Goal: Task Accomplishment & Management: Use online tool/utility

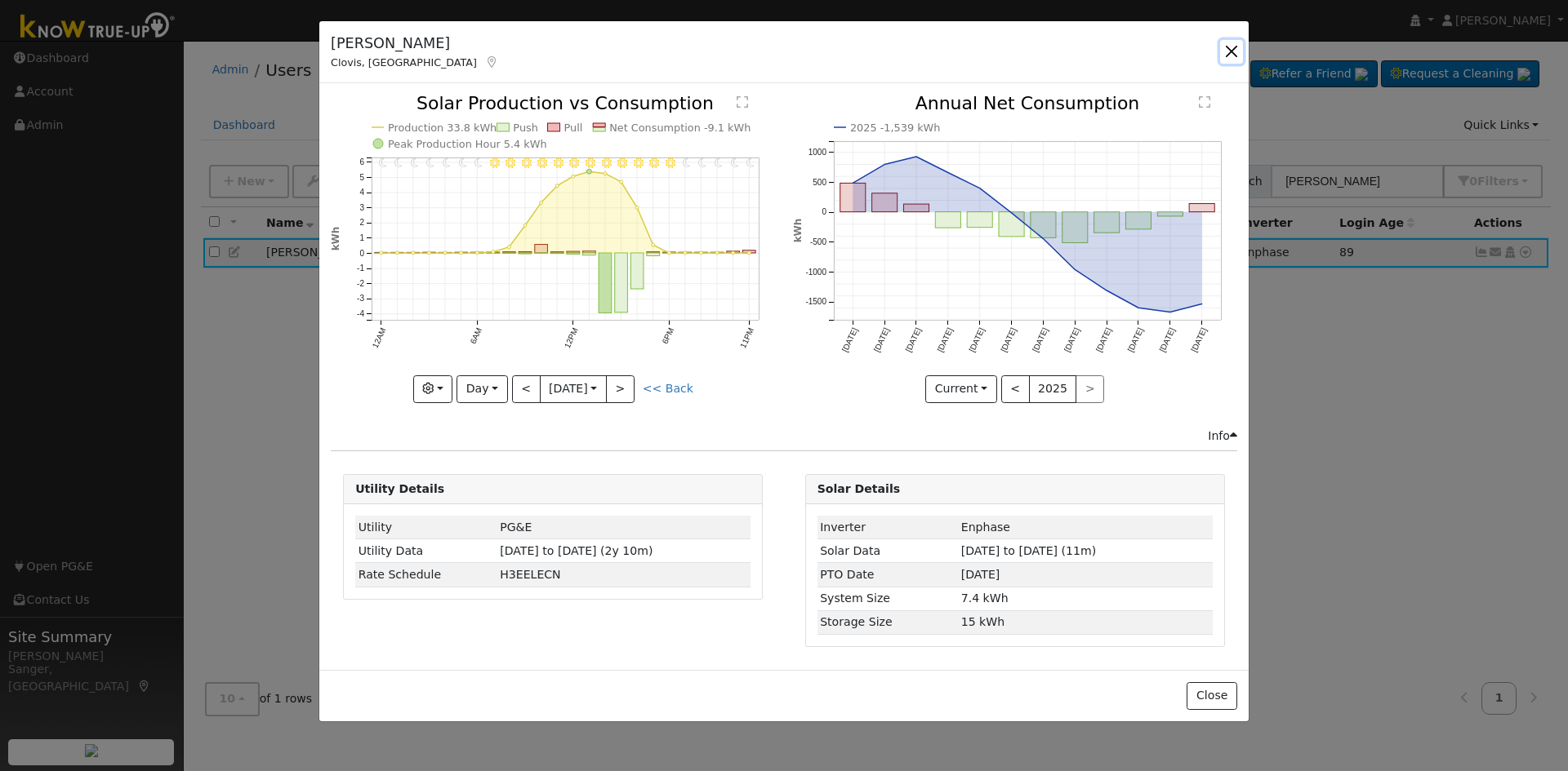
click at [1233, 51] on button "button" at bounding box center [1231, 51] width 23 height 23
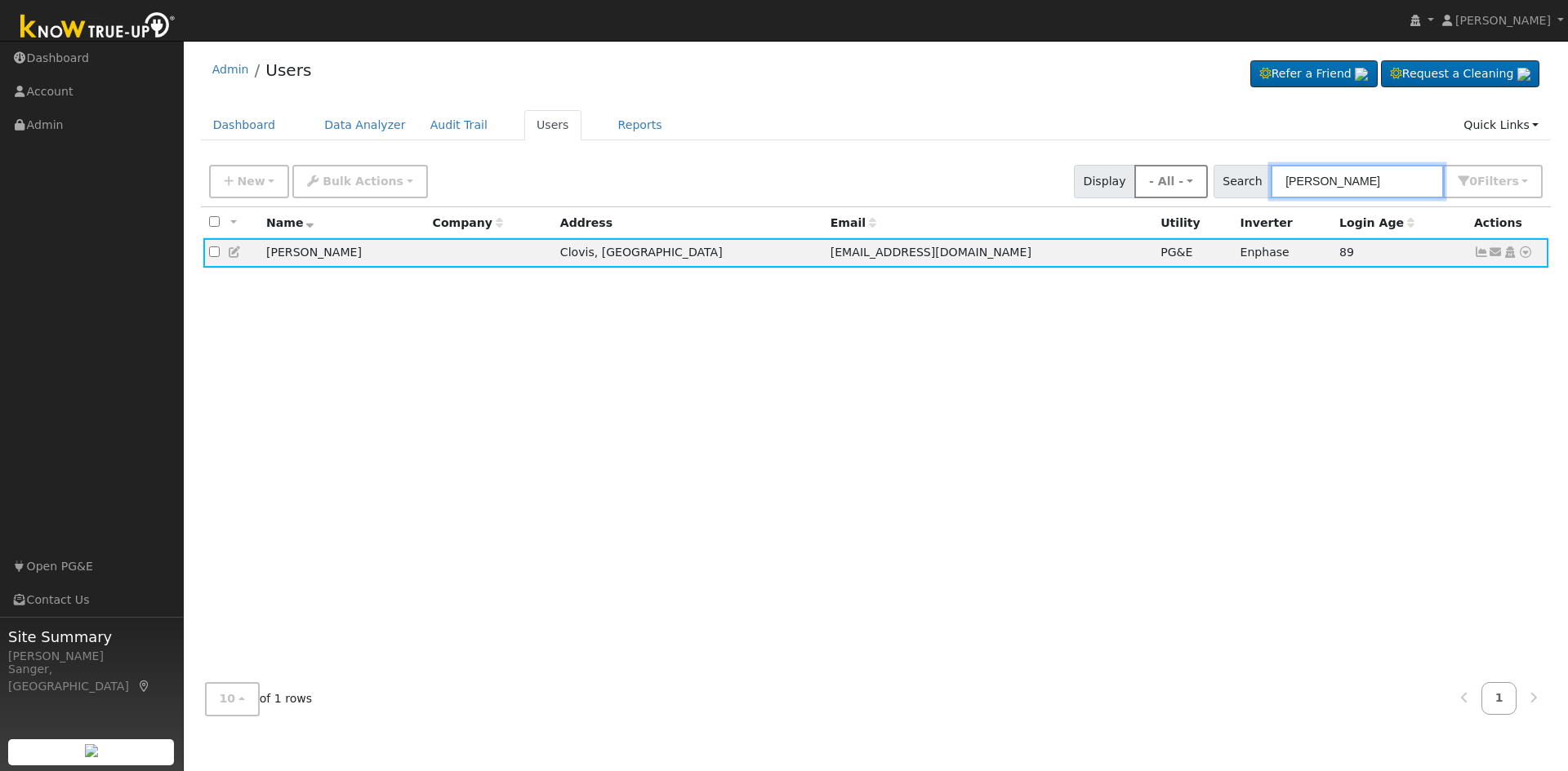
drag, startPoint x: 1352, startPoint y: 184, endPoint x: 1212, endPoint y: 184, distance: 140.0
click at [1212, 184] on div "New Add User Quick Add Quick Connect Quick Convert Lead Bulk Actions Send Email…" at bounding box center [876, 179] width 1339 height 39
paste input "[PERSON_NAME]"
type input "[PERSON_NAME]"
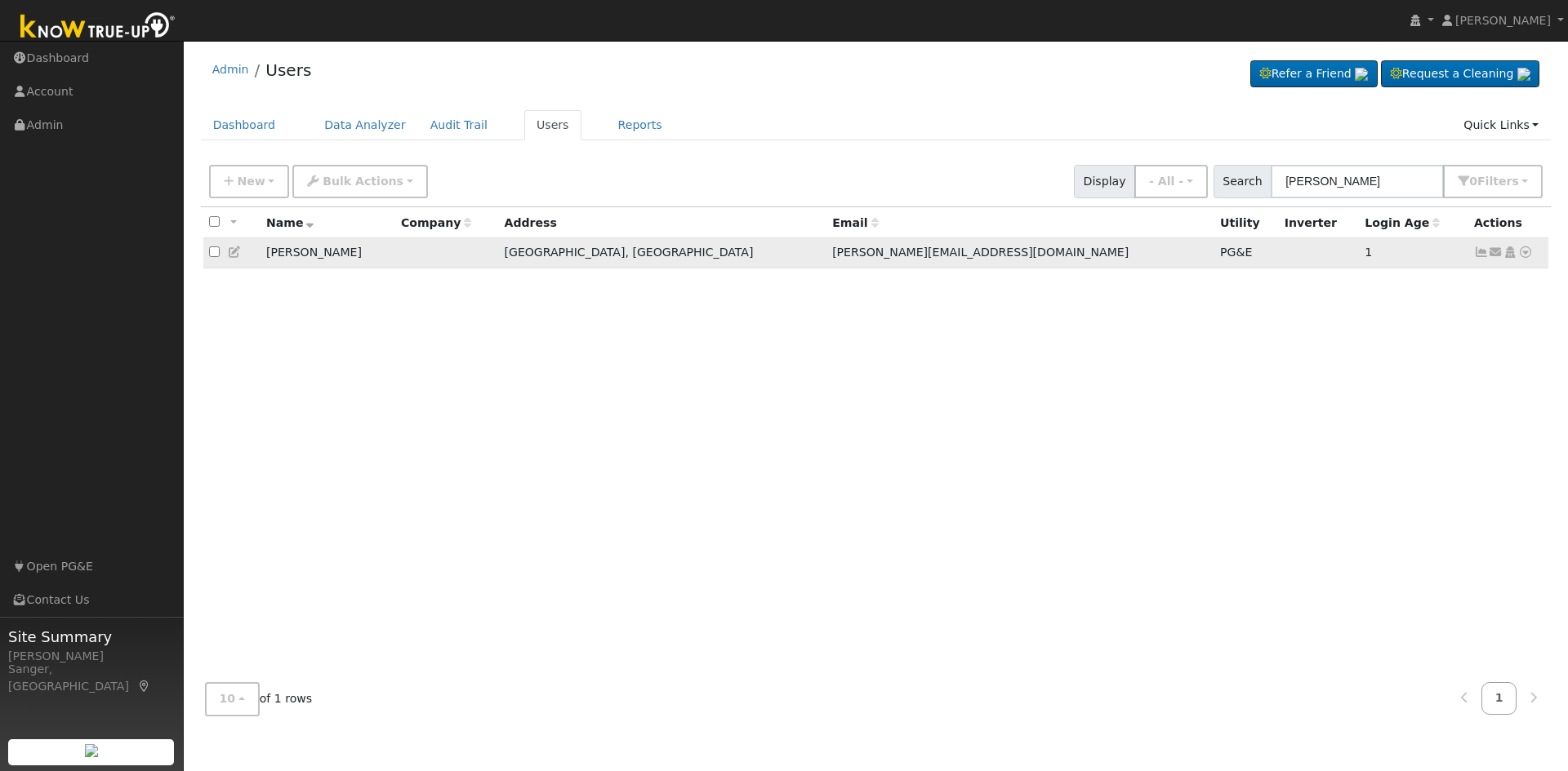
click at [1525, 255] on icon at bounding box center [1525, 252] width 15 height 12
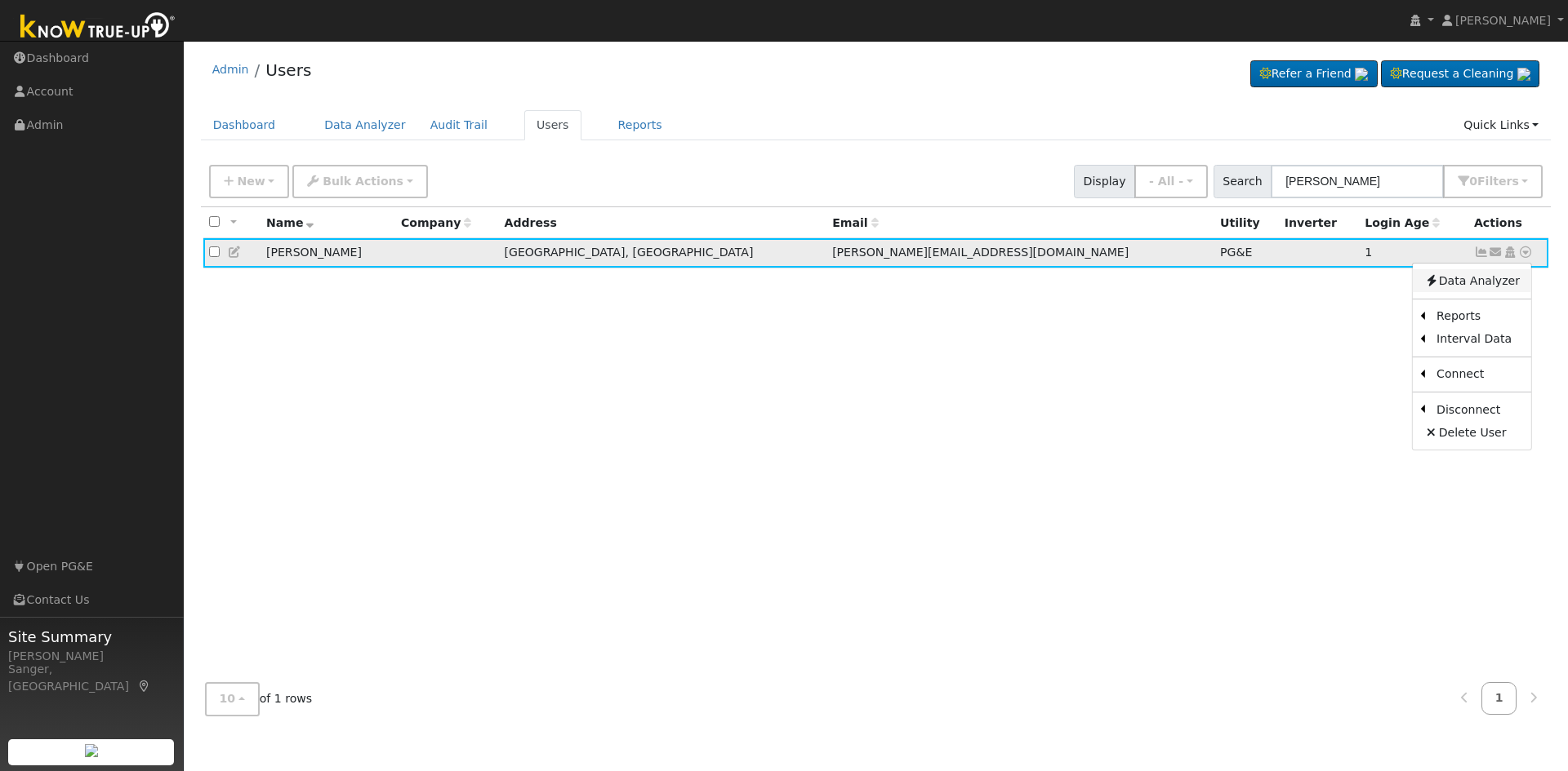
click at [1477, 285] on link "Data Analyzer" at bounding box center [1471, 281] width 118 height 23
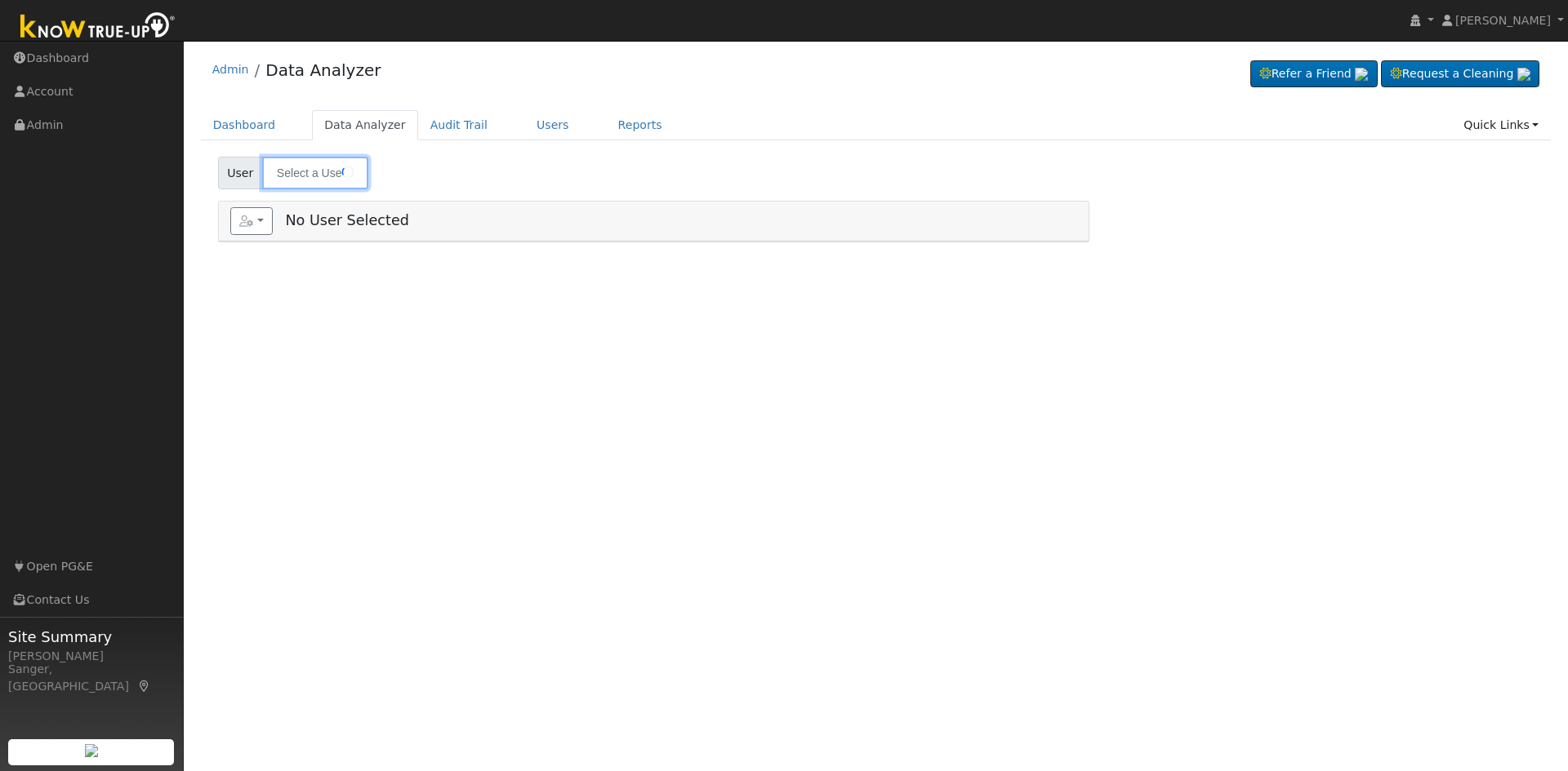
type input "[PERSON_NAME]"
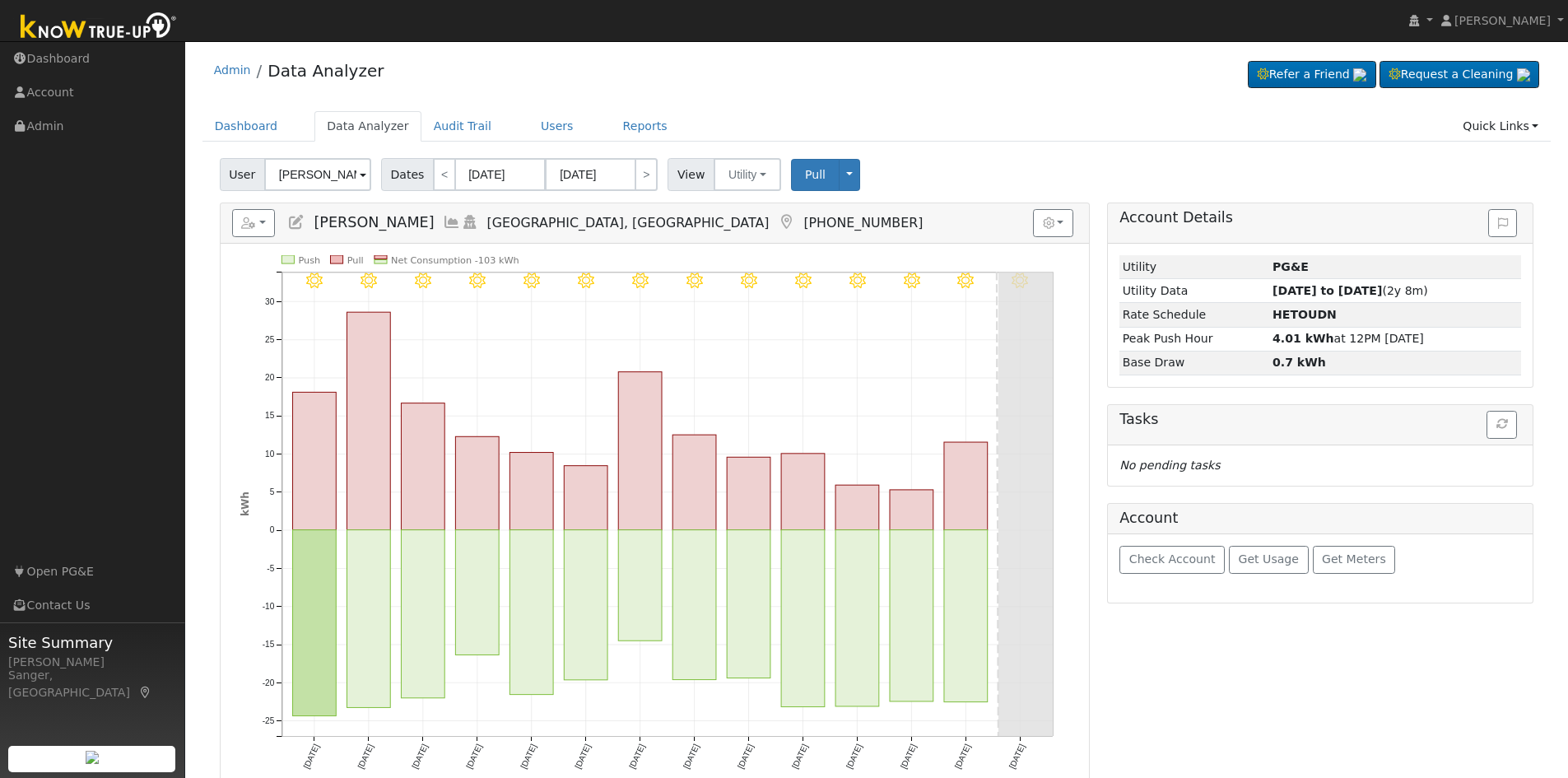
click at [443, 222] on icon at bounding box center [452, 222] width 18 height 15
click at [443, 225] on icon at bounding box center [452, 222] width 18 height 15
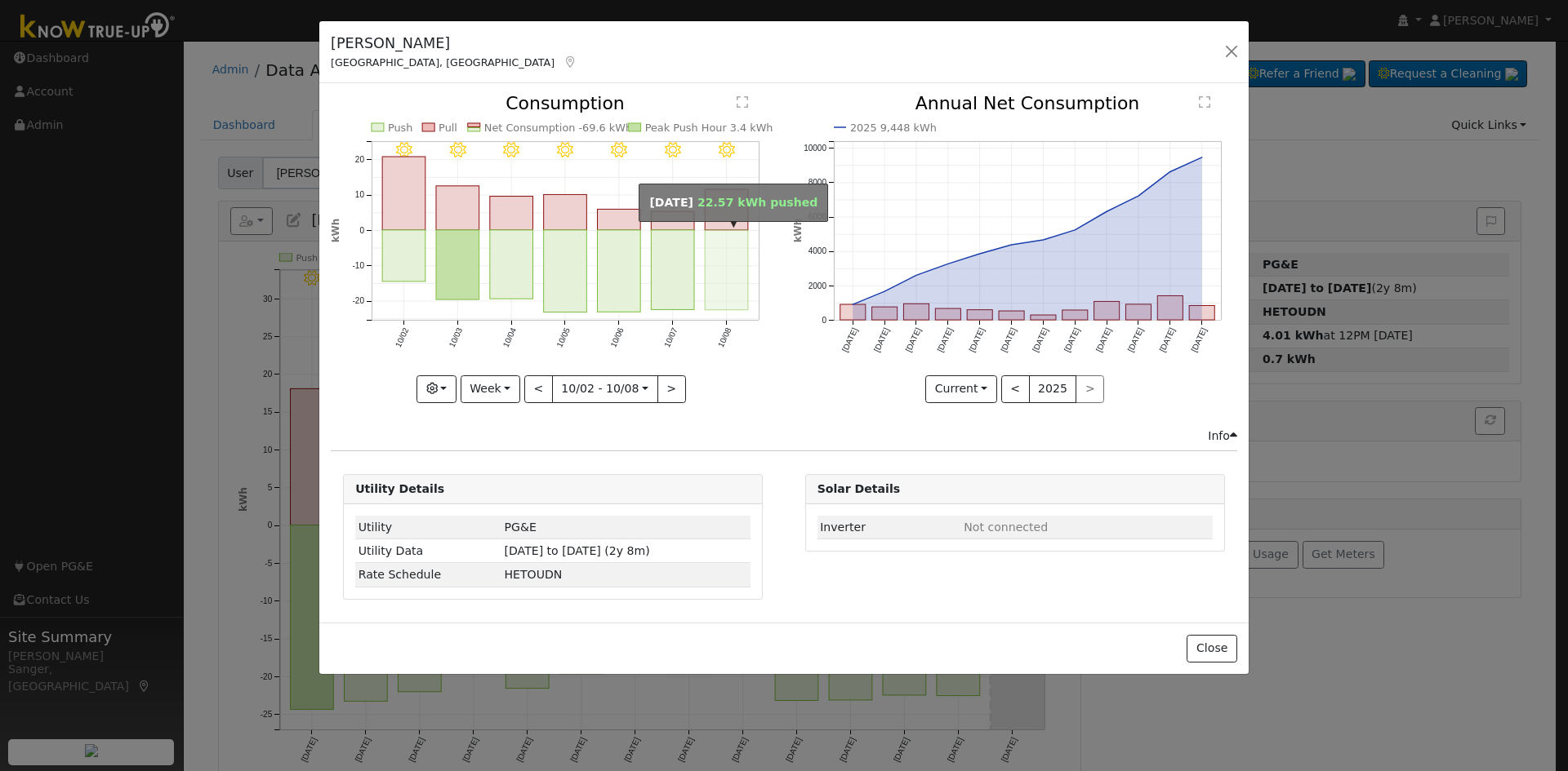
click at [725, 260] on rect "onclick=""" at bounding box center [727, 270] width 43 height 80
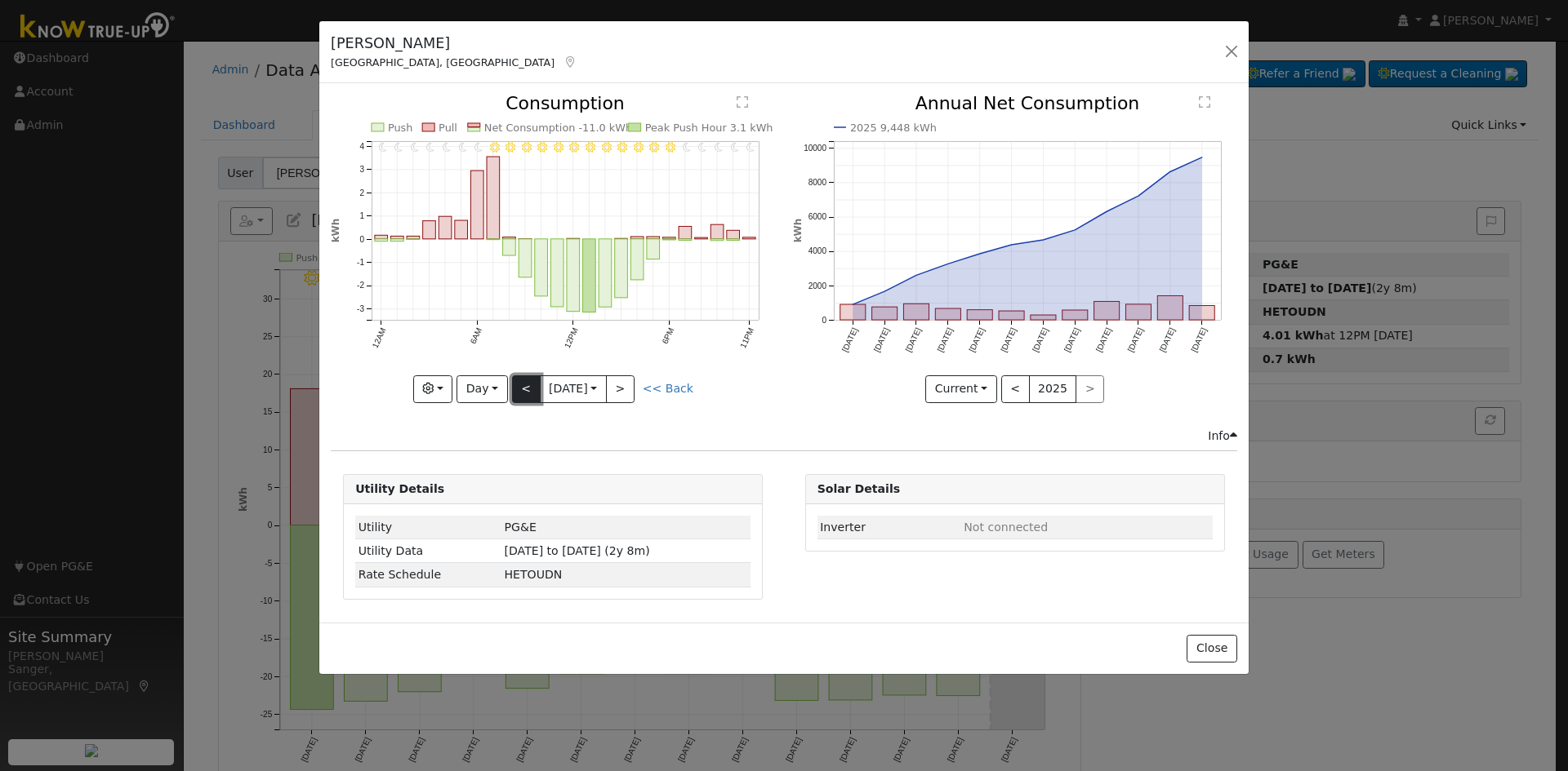
click at [518, 393] on button "<" at bounding box center [526, 389] width 29 height 28
click at [480, 389] on button "Day" at bounding box center [481, 389] width 50 height 28
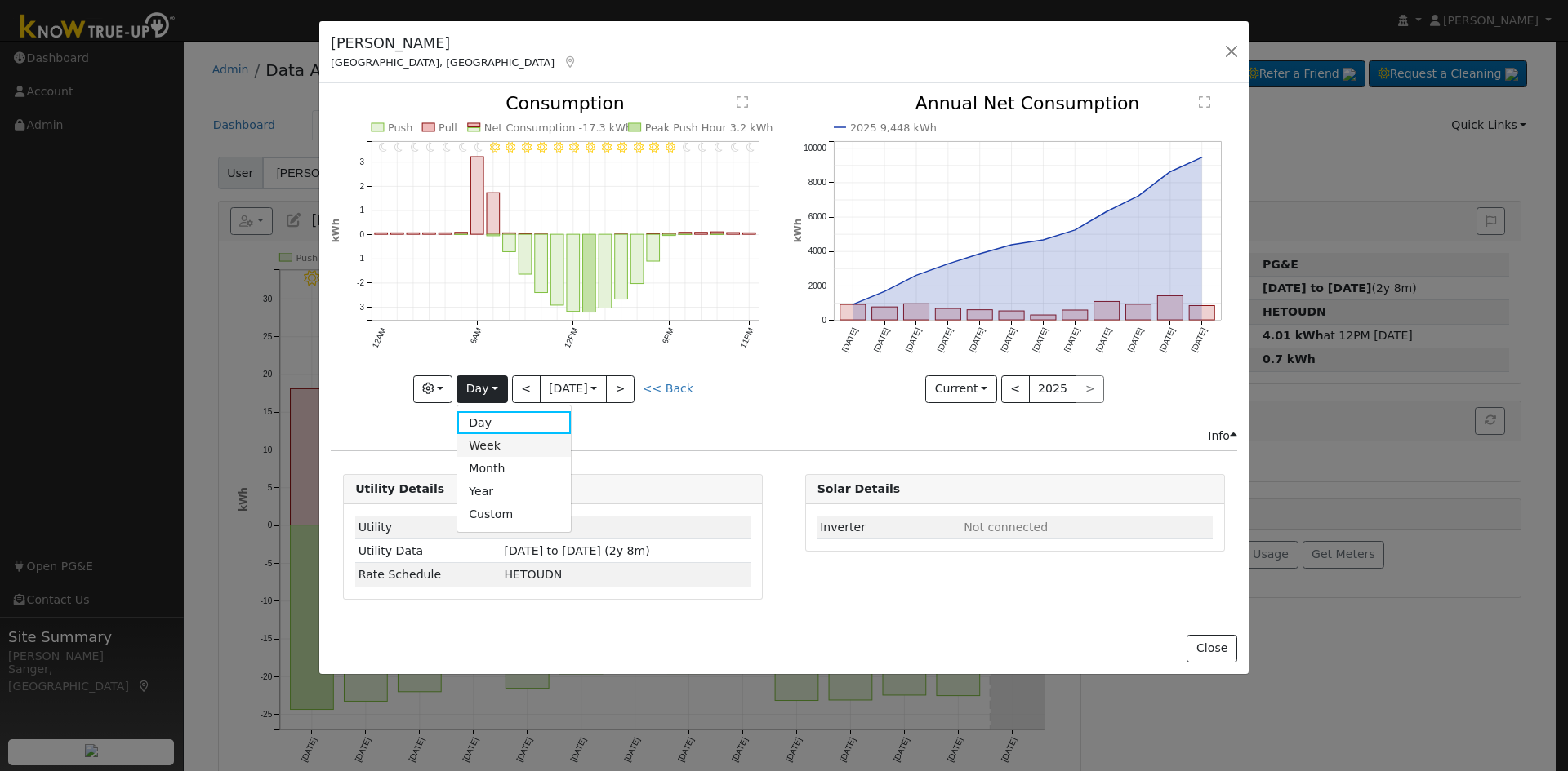
click at [486, 451] on link "Week" at bounding box center [513, 445] width 113 height 23
type input "2025-10-02"
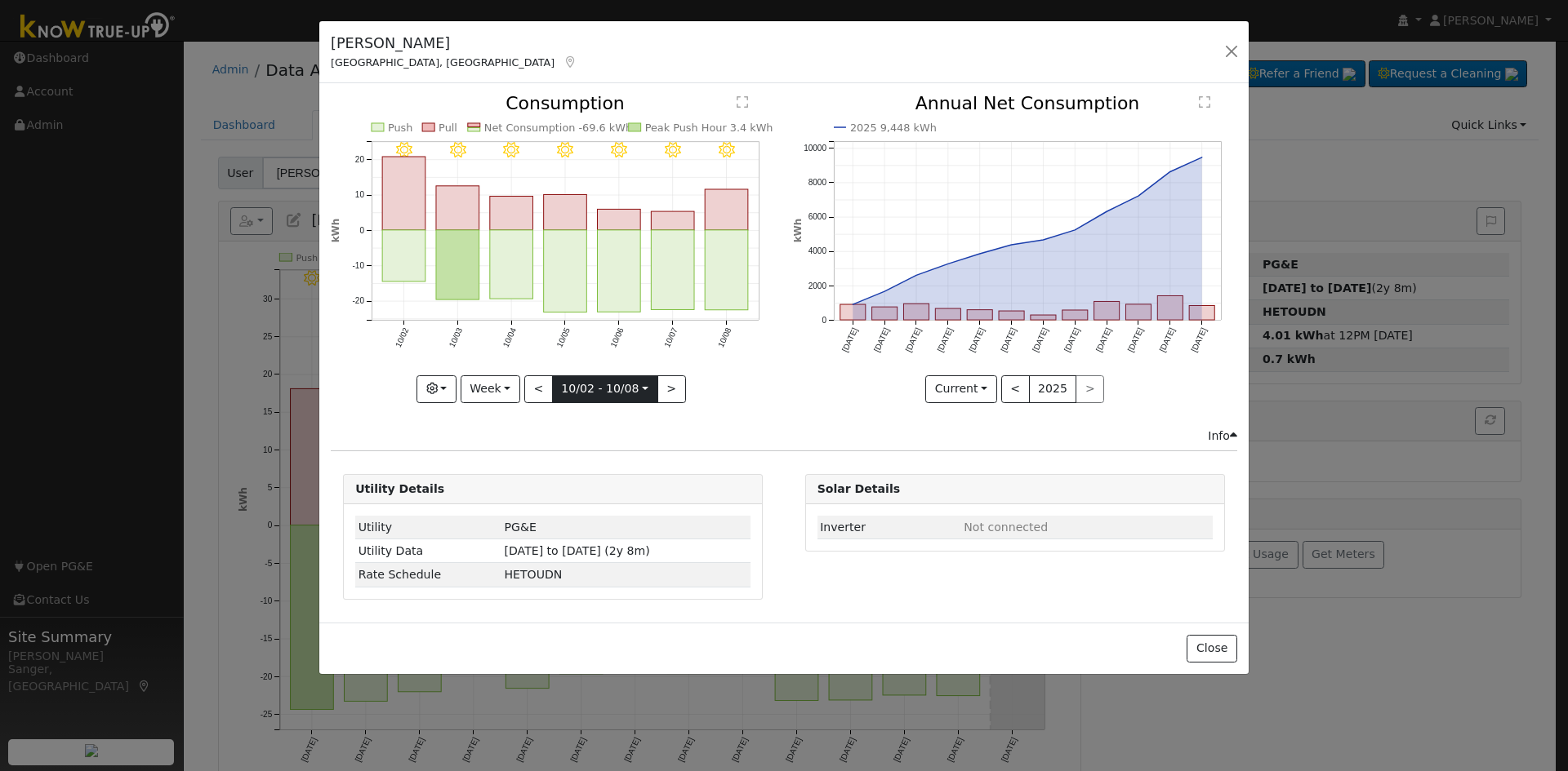
click at [595, 393] on input "2025-10-02" at bounding box center [605, 389] width 104 height 27
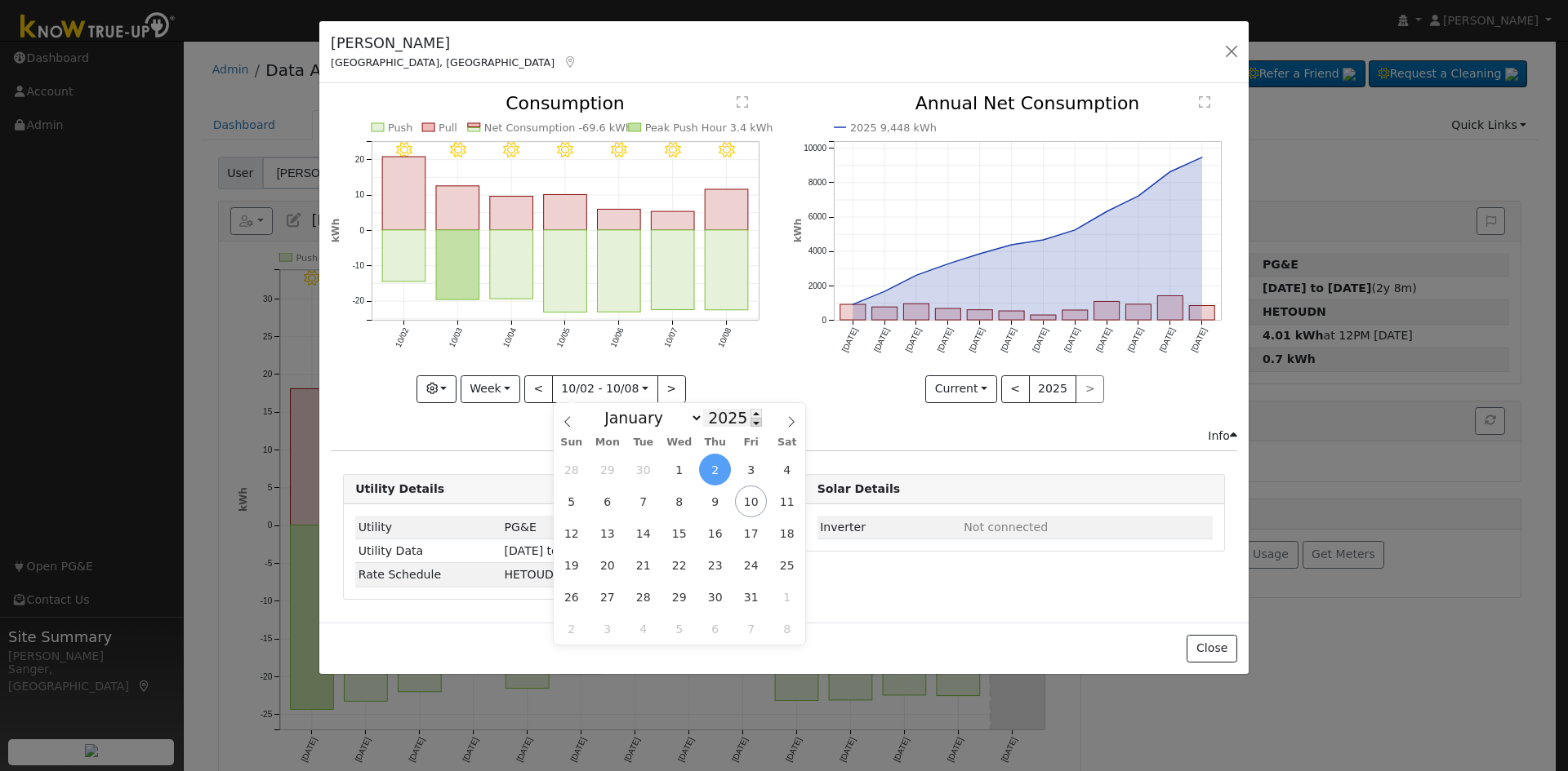
click at [751, 423] on span at bounding box center [756, 421] width 12 height 9
type input "2024"
click at [681, 466] on span "2" at bounding box center [679, 470] width 32 height 32
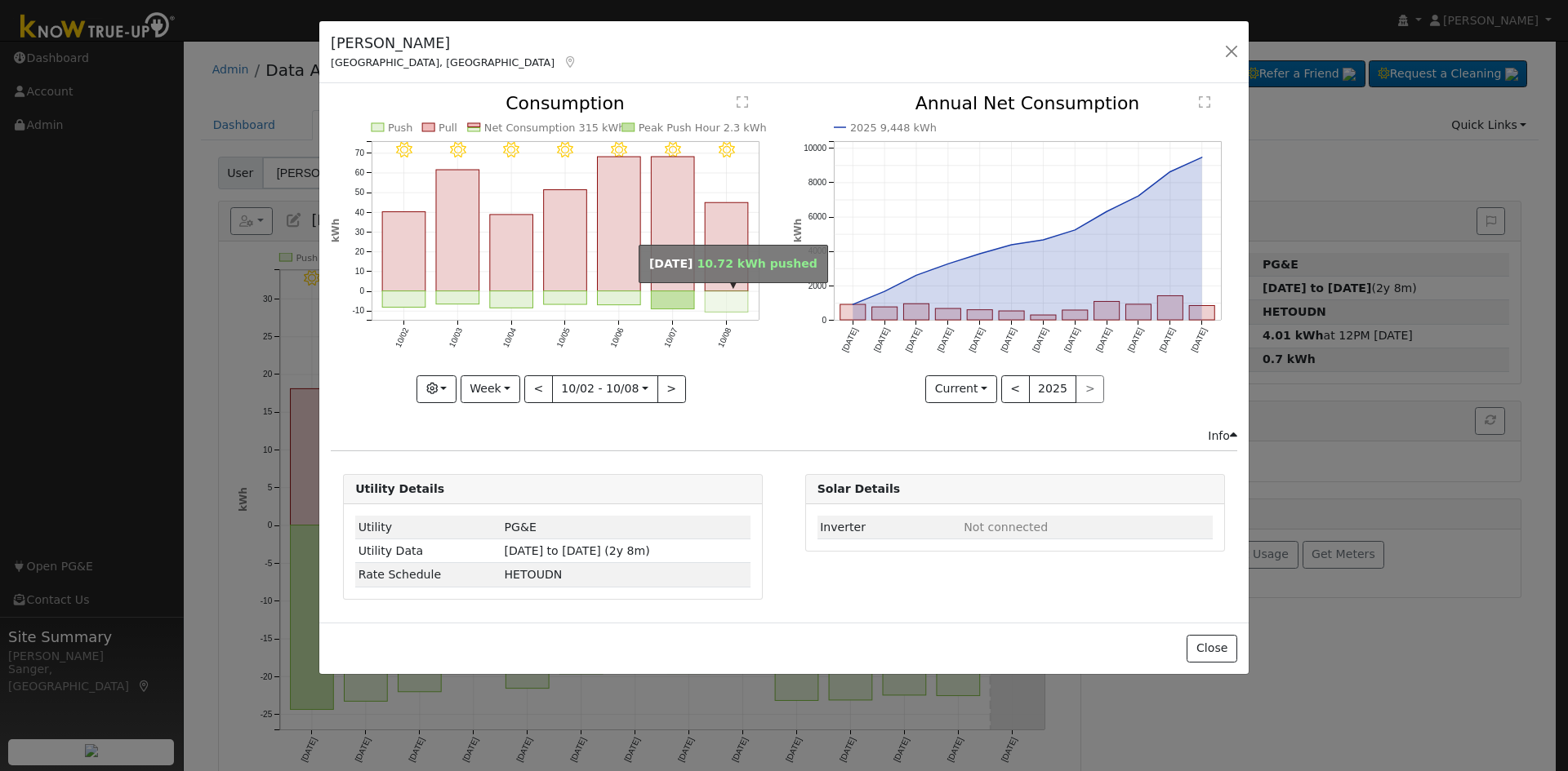
click at [711, 304] on rect "onclick=""" at bounding box center [727, 302] width 43 height 22
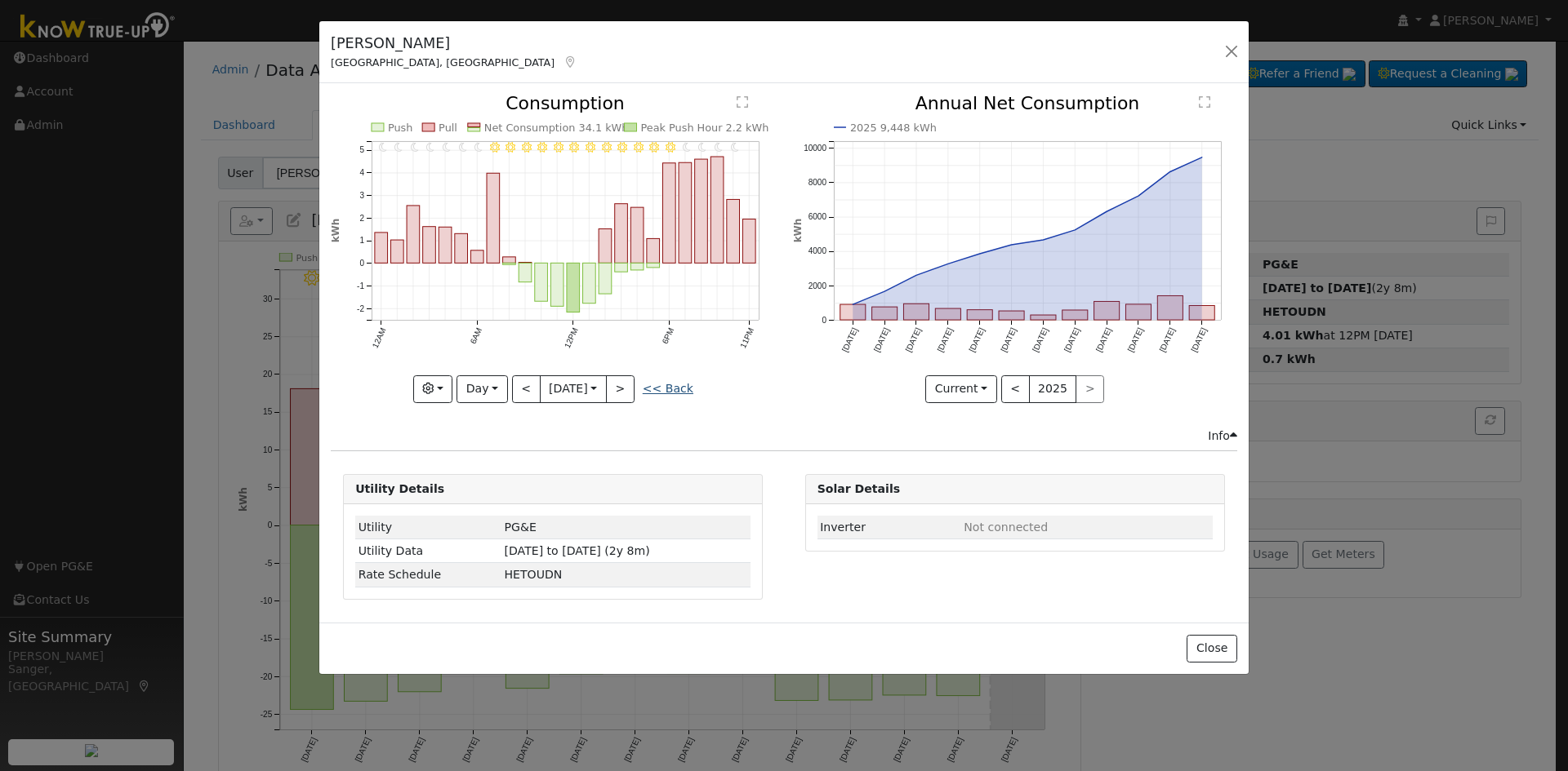
click at [668, 388] on link "<< Back" at bounding box center [667, 388] width 50 height 13
type input "2024-10-02"
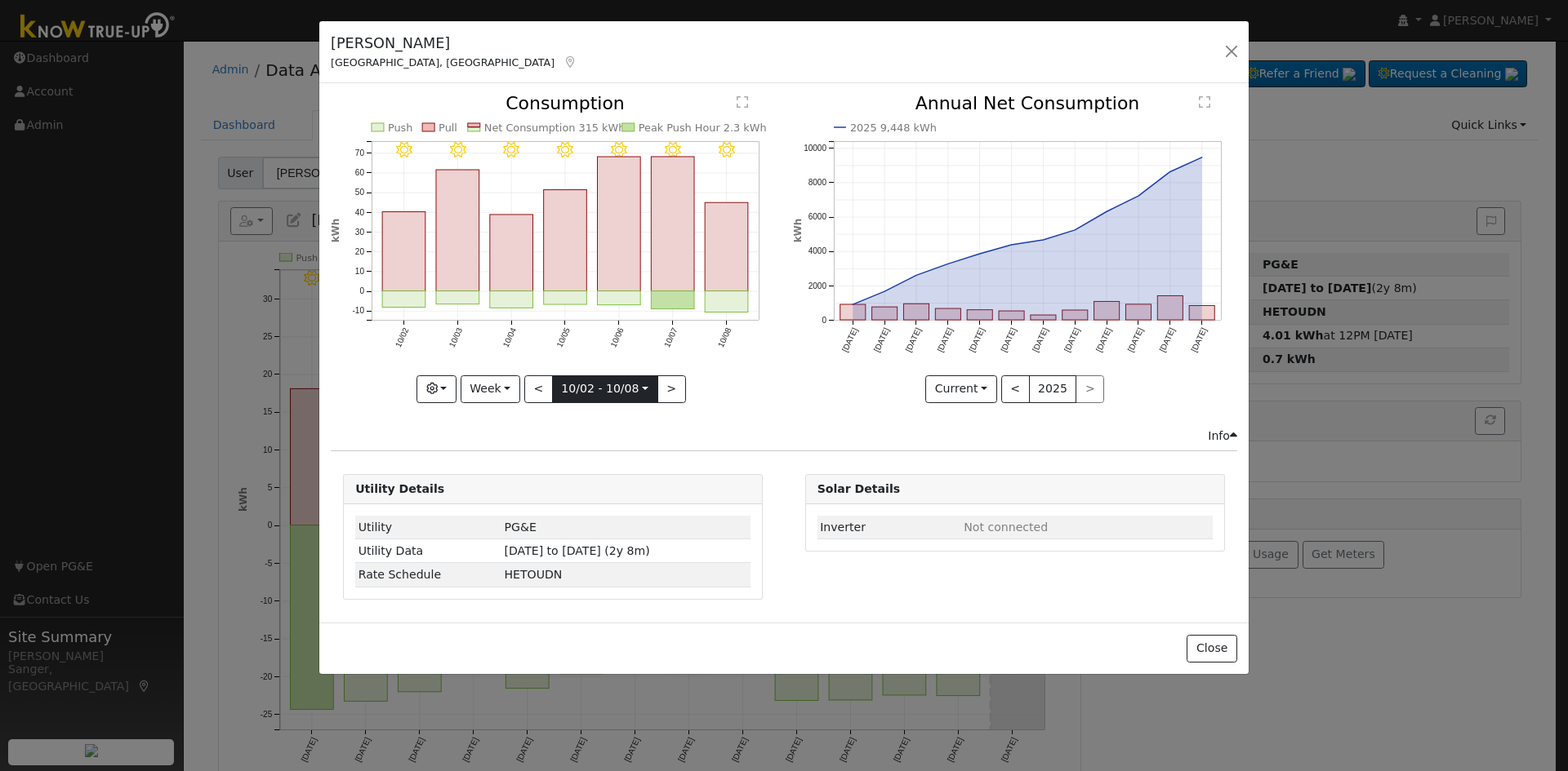
click at [602, 393] on input "2024-10-02" at bounding box center [605, 389] width 104 height 27
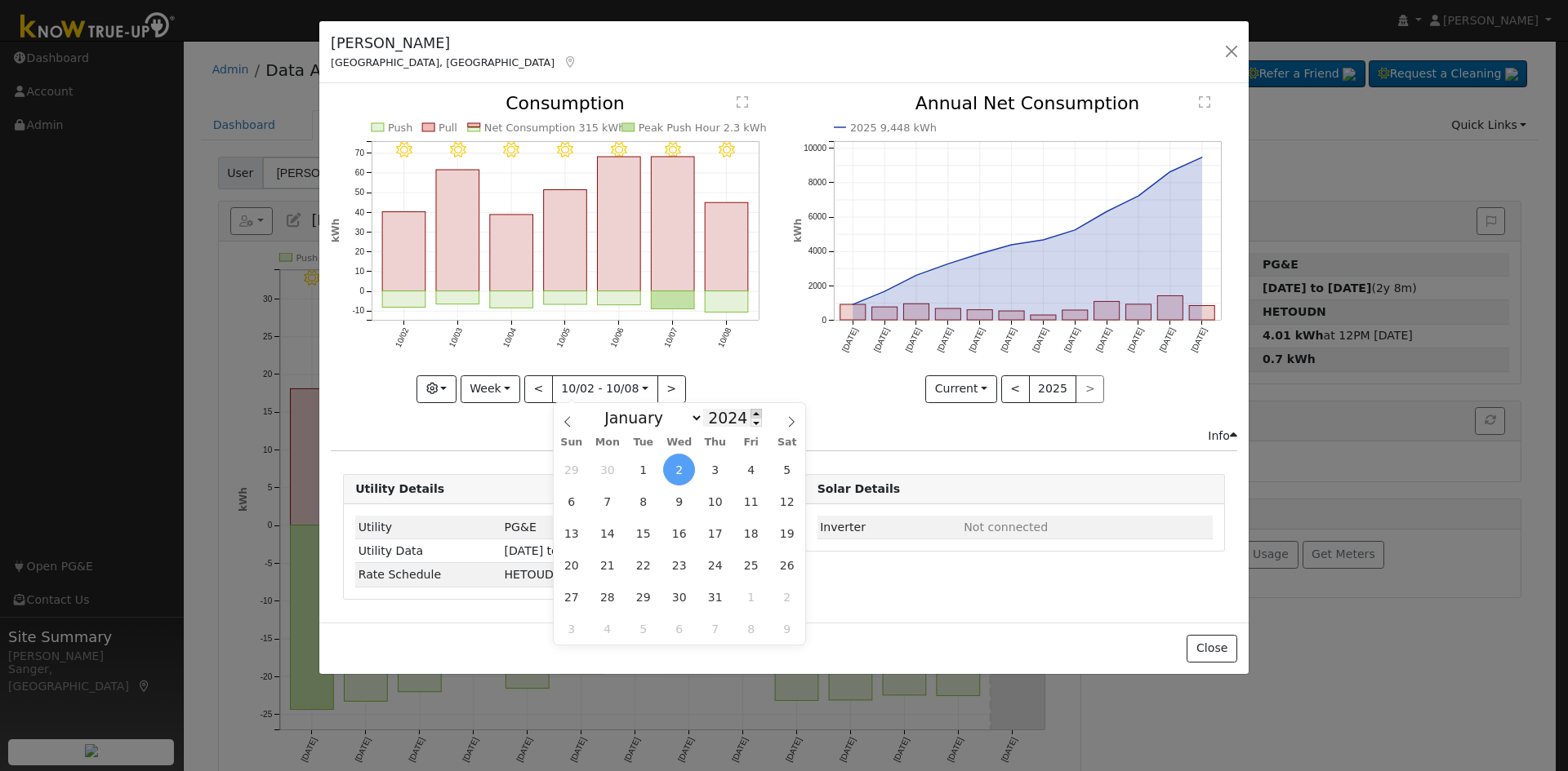
click at [751, 411] on span at bounding box center [756, 413] width 12 height 9
type input "2025"
click at [704, 467] on span "2" at bounding box center [715, 470] width 32 height 32
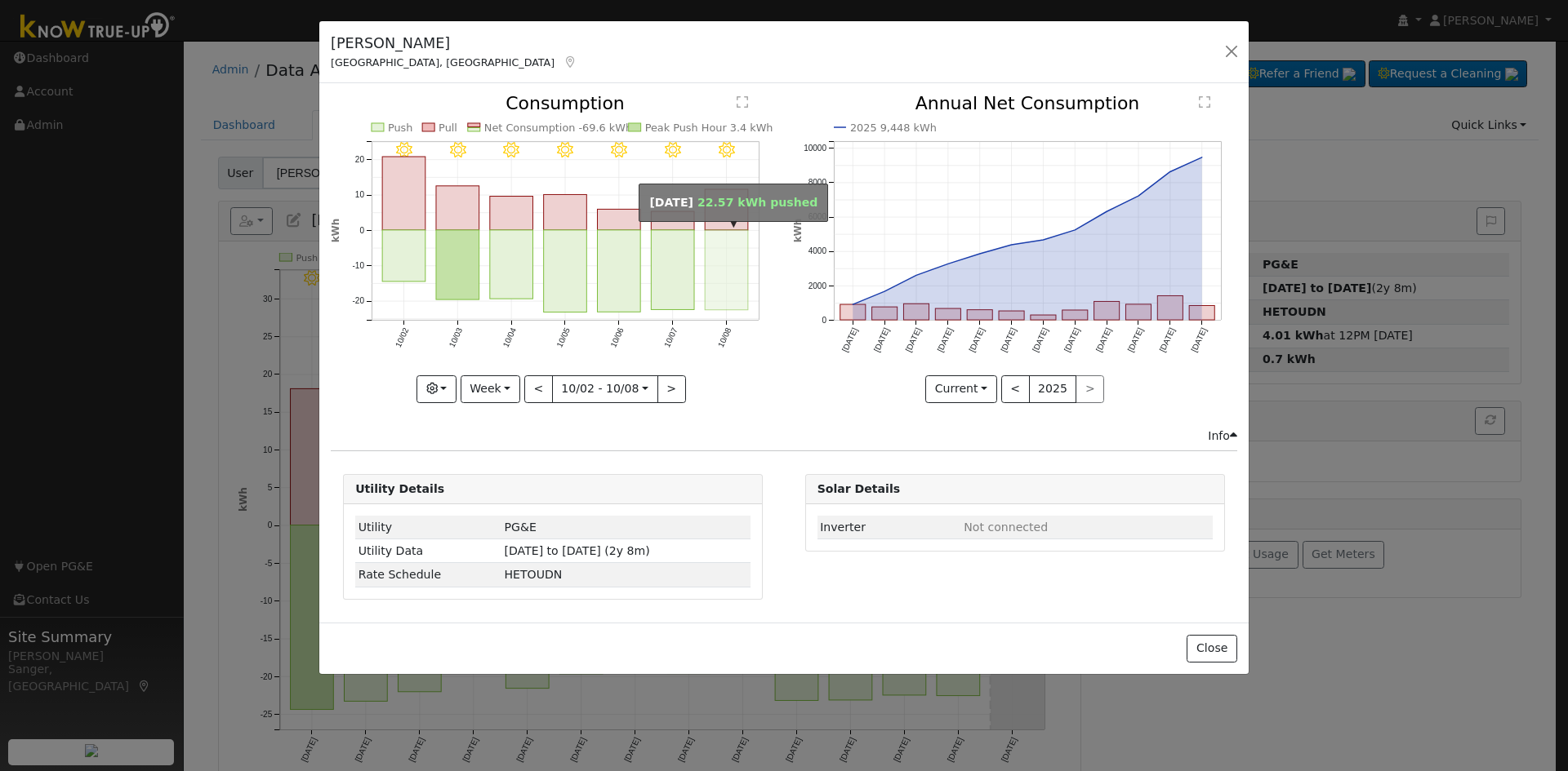
click at [714, 267] on rect "onclick=""" at bounding box center [727, 270] width 43 height 80
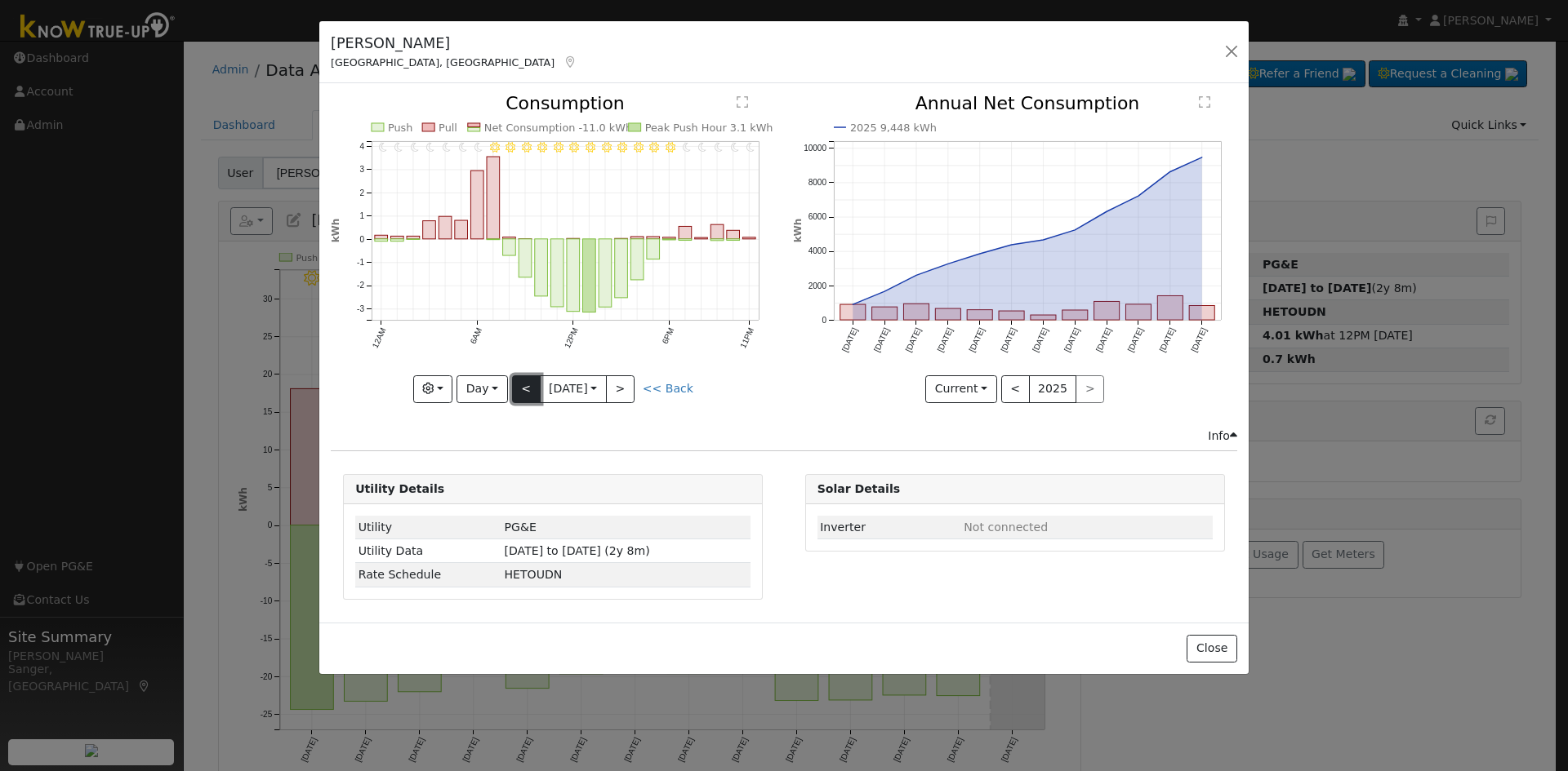
click at [515, 388] on button "<" at bounding box center [526, 389] width 29 height 28
click at [634, 381] on button ">" at bounding box center [620, 389] width 29 height 28
click at [518, 391] on button "<" at bounding box center [526, 389] width 29 height 28
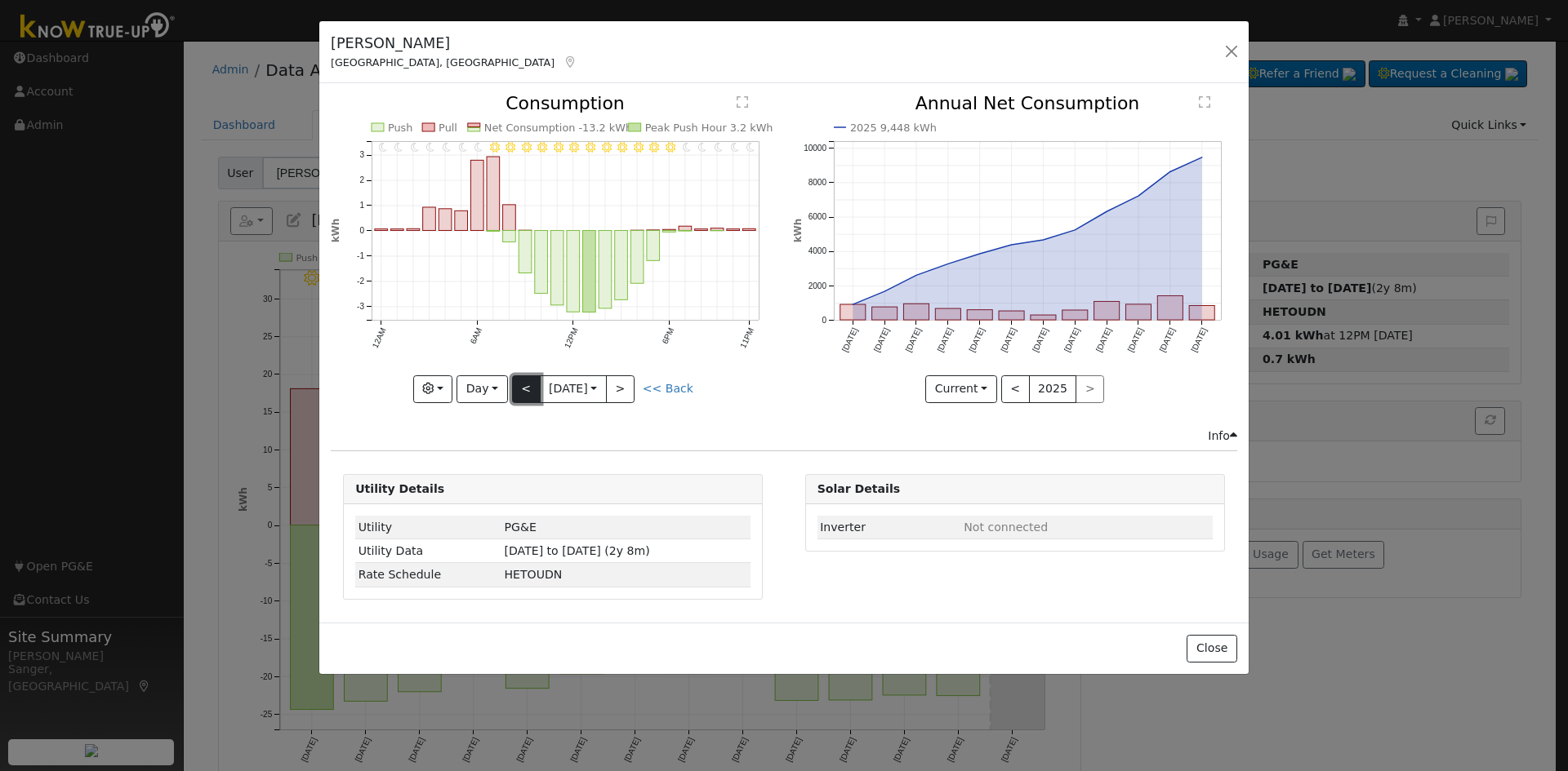
click at [518, 391] on button "<" at bounding box center [526, 389] width 29 height 28
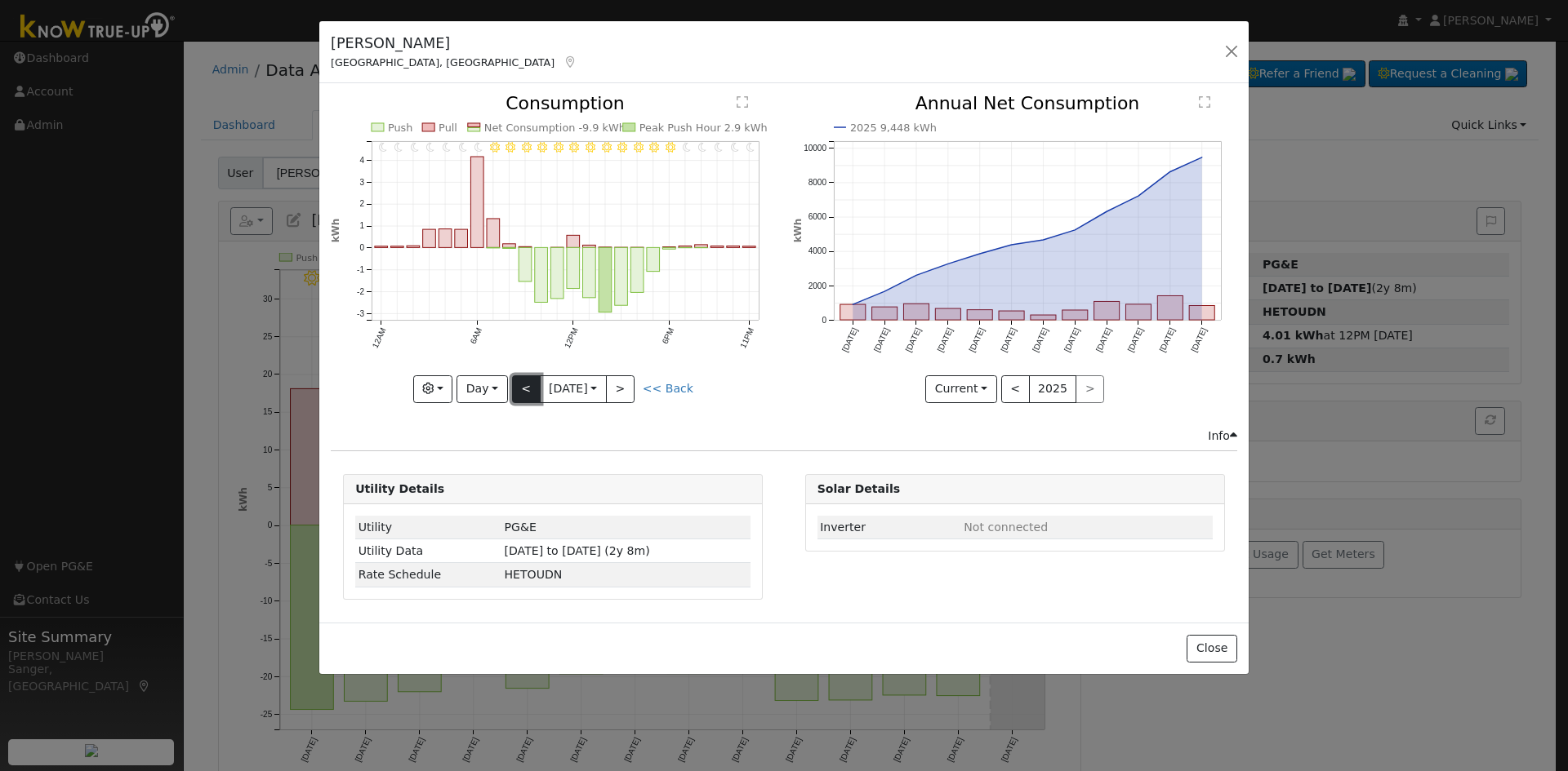
click at [522, 385] on button "<" at bounding box center [526, 389] width 29 height 28
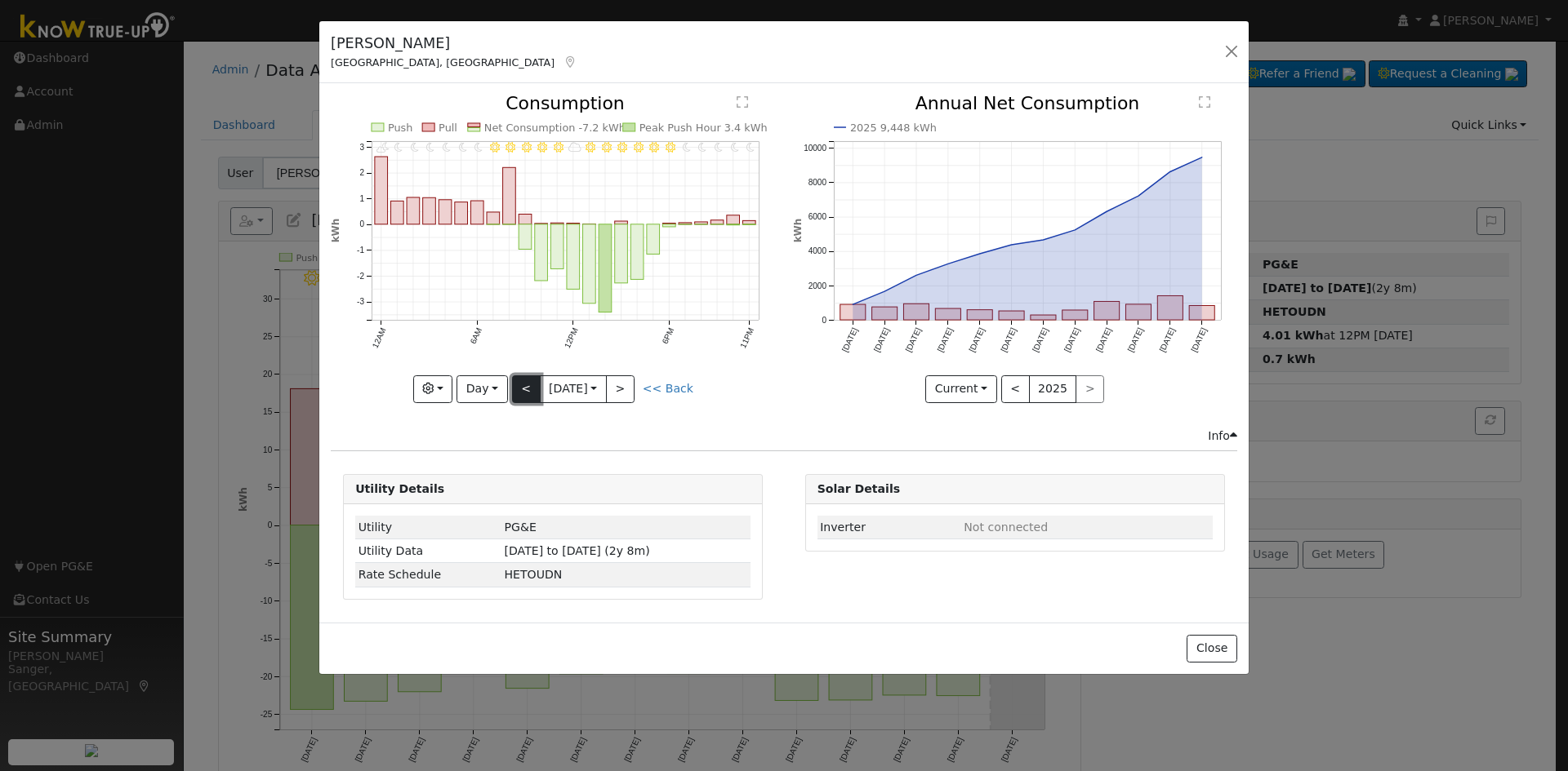
click at [528, 386] on button "<" at bounding box center [526, 389] width 29 height 28
type input "2025-10-02"
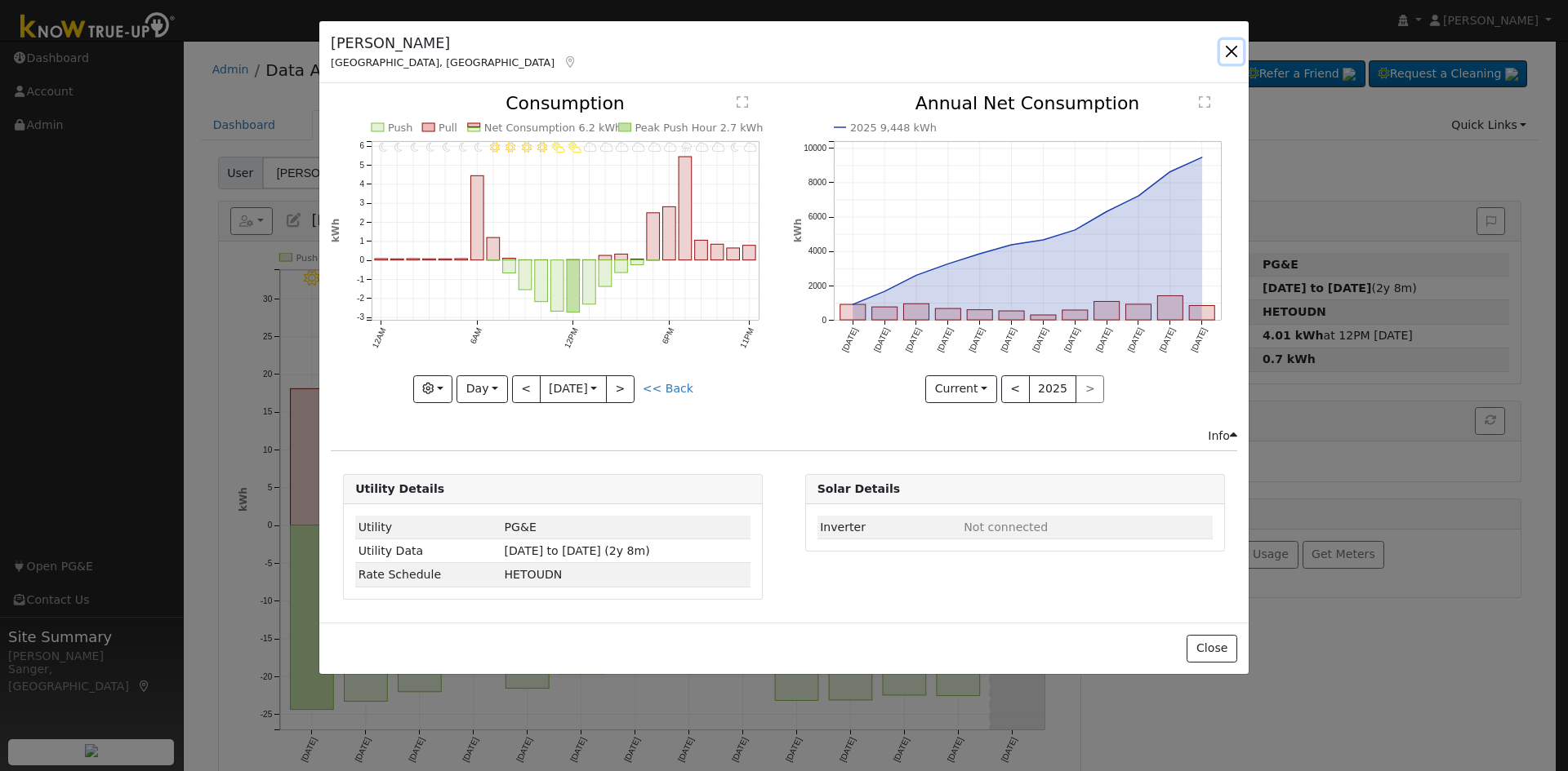
click at [1231, 50] on button "button" at bounding box center [1231, 51] width 23 height 23
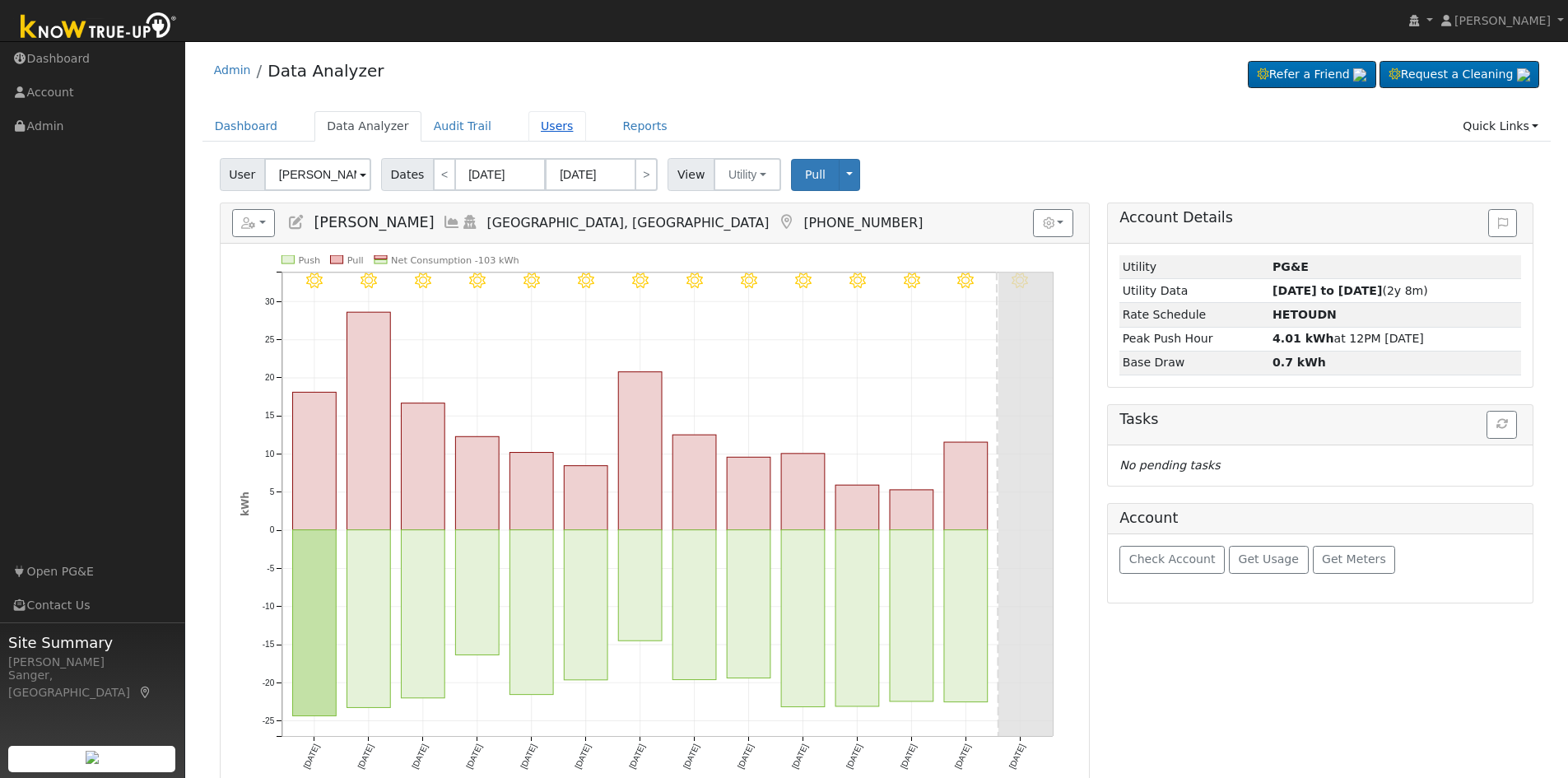
click at [534, 128] on link "Users" at bounding box center [557, 126] width 58 height 31
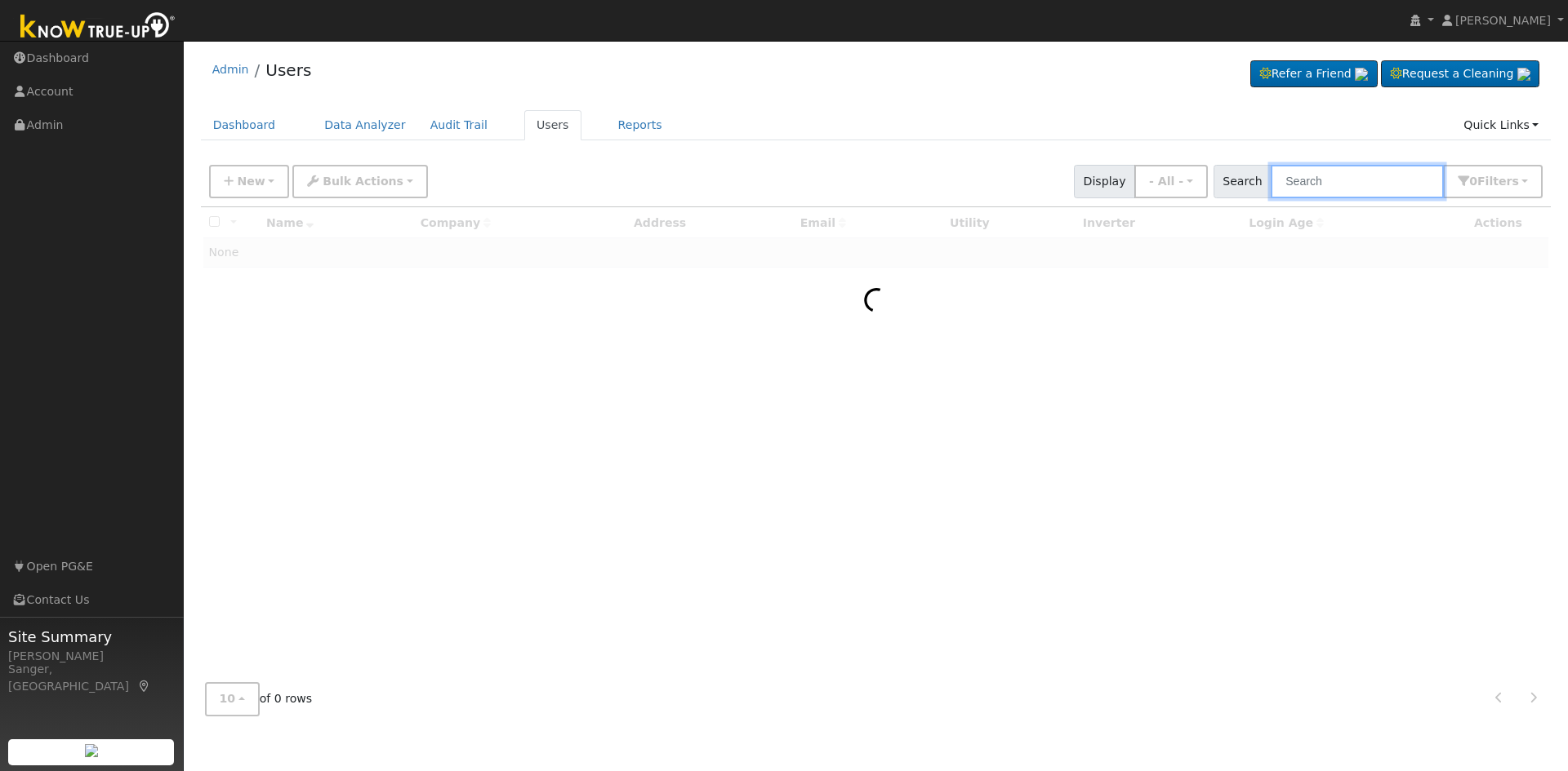
click at [1304, 180] on input "text" at bounding box center [1357, 181] width 173 height 33
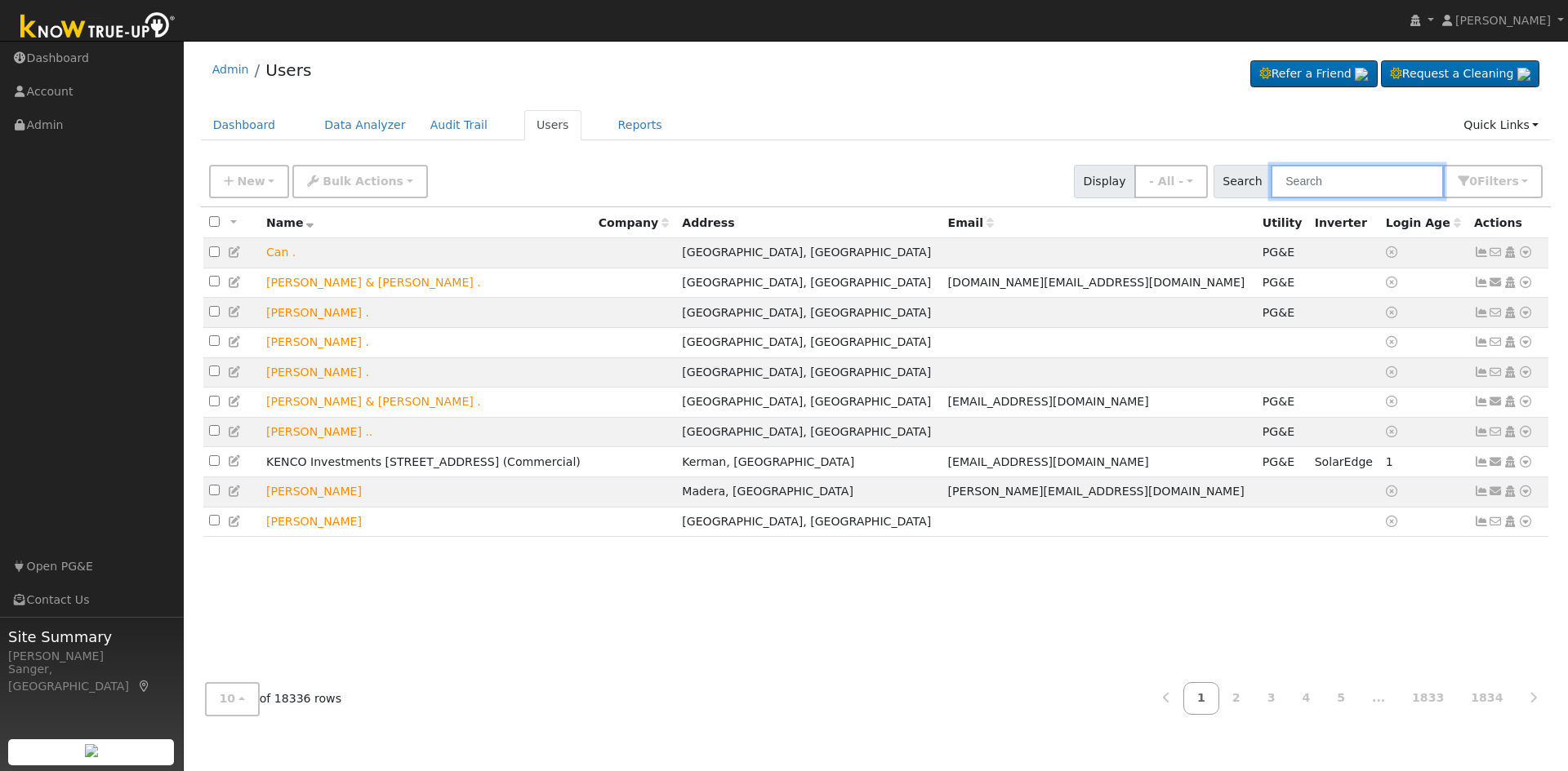
paste input "John Gomez"
type input "John Gomez"
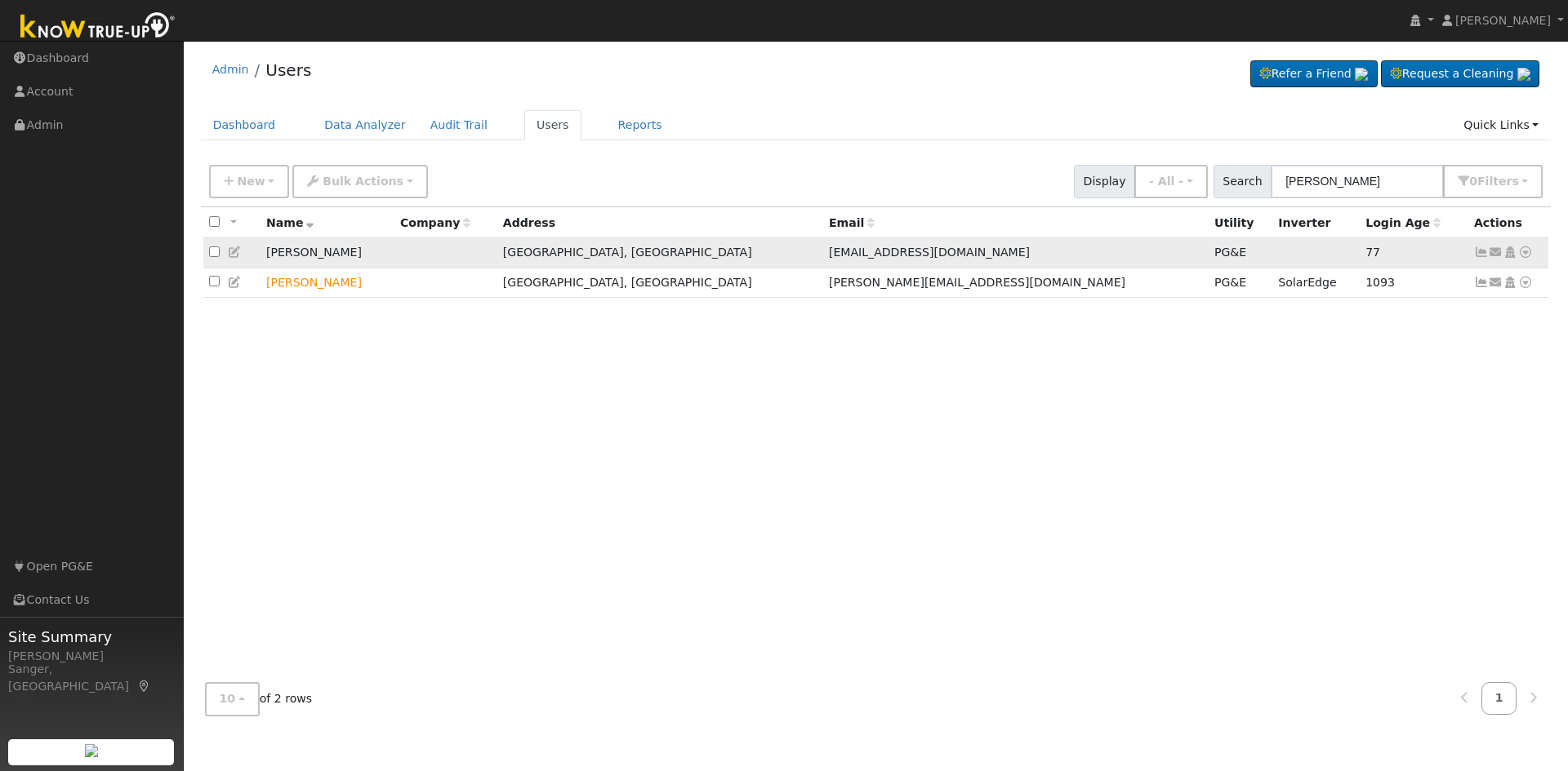
click at [1480, 255] on icon at bounding box center [1480, 252] width 15 height 12
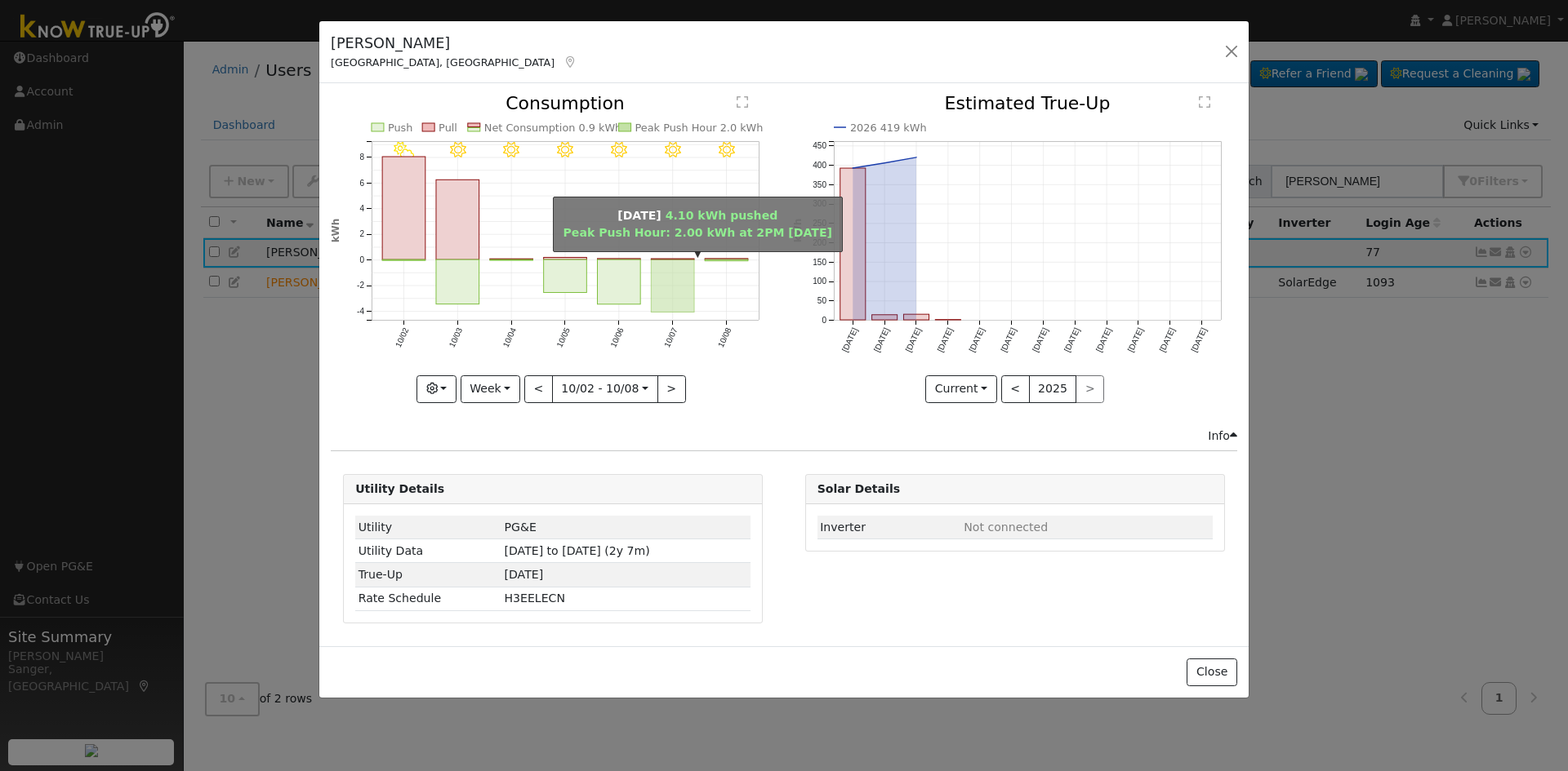
click at [687, 280] on rect "onclick=""" at bounding box center [674, 286] width 43 height 52
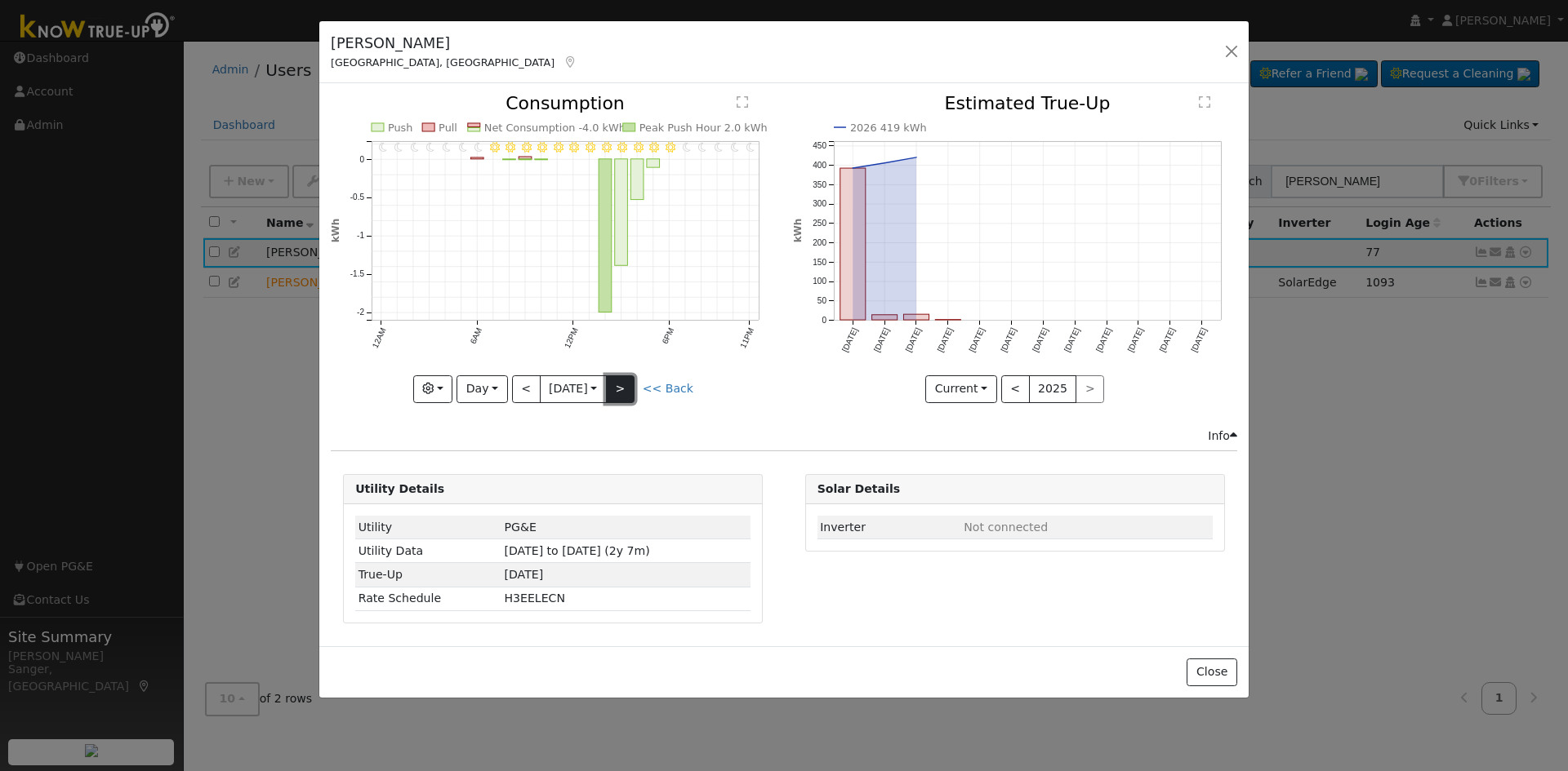
click at [627, 393] on button ">" at bounding box center [620, 389] width 29 height 28
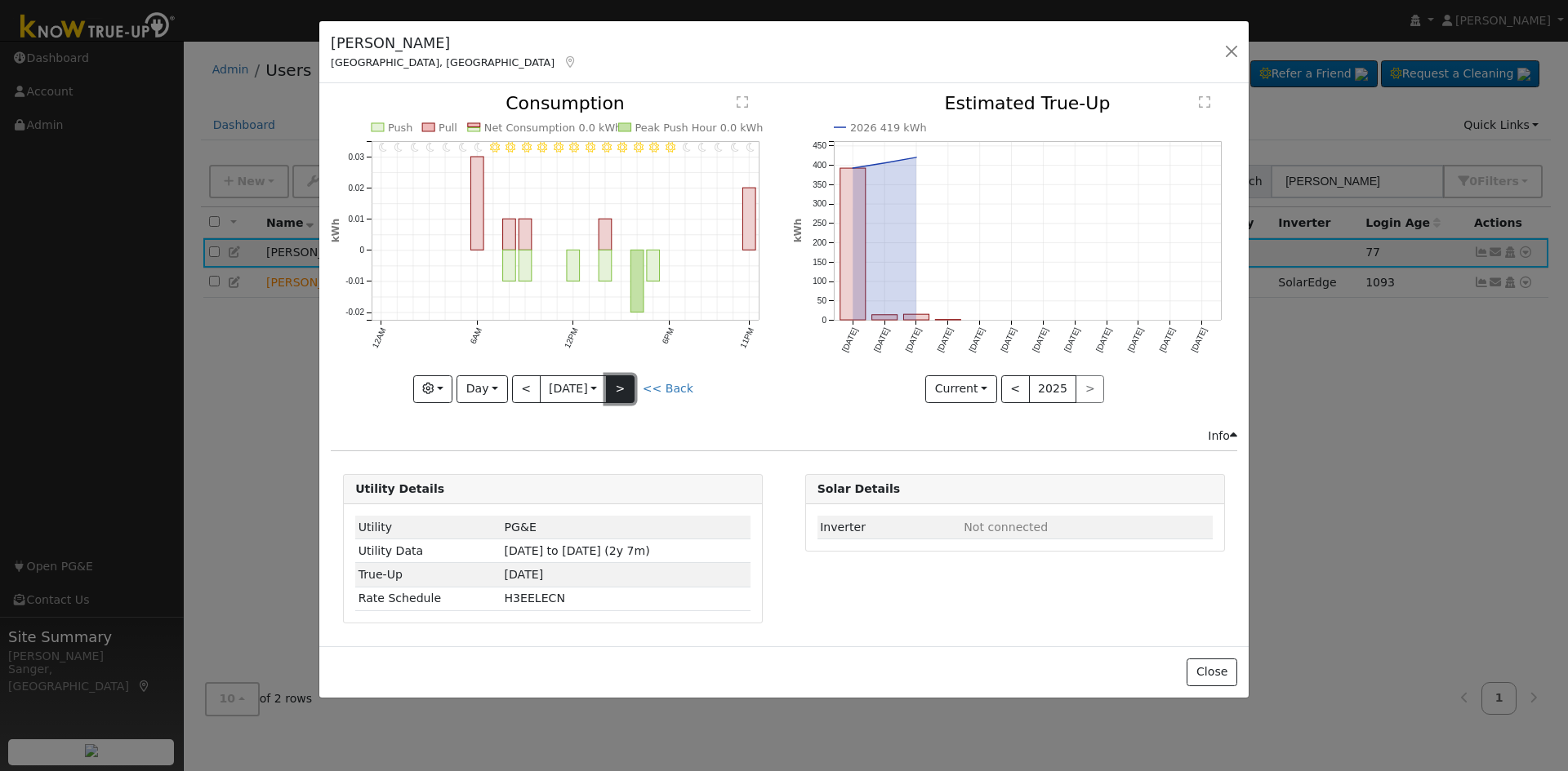
click at [627, 393] on button ">" at bounding box center [620, 389] width 29 height 28
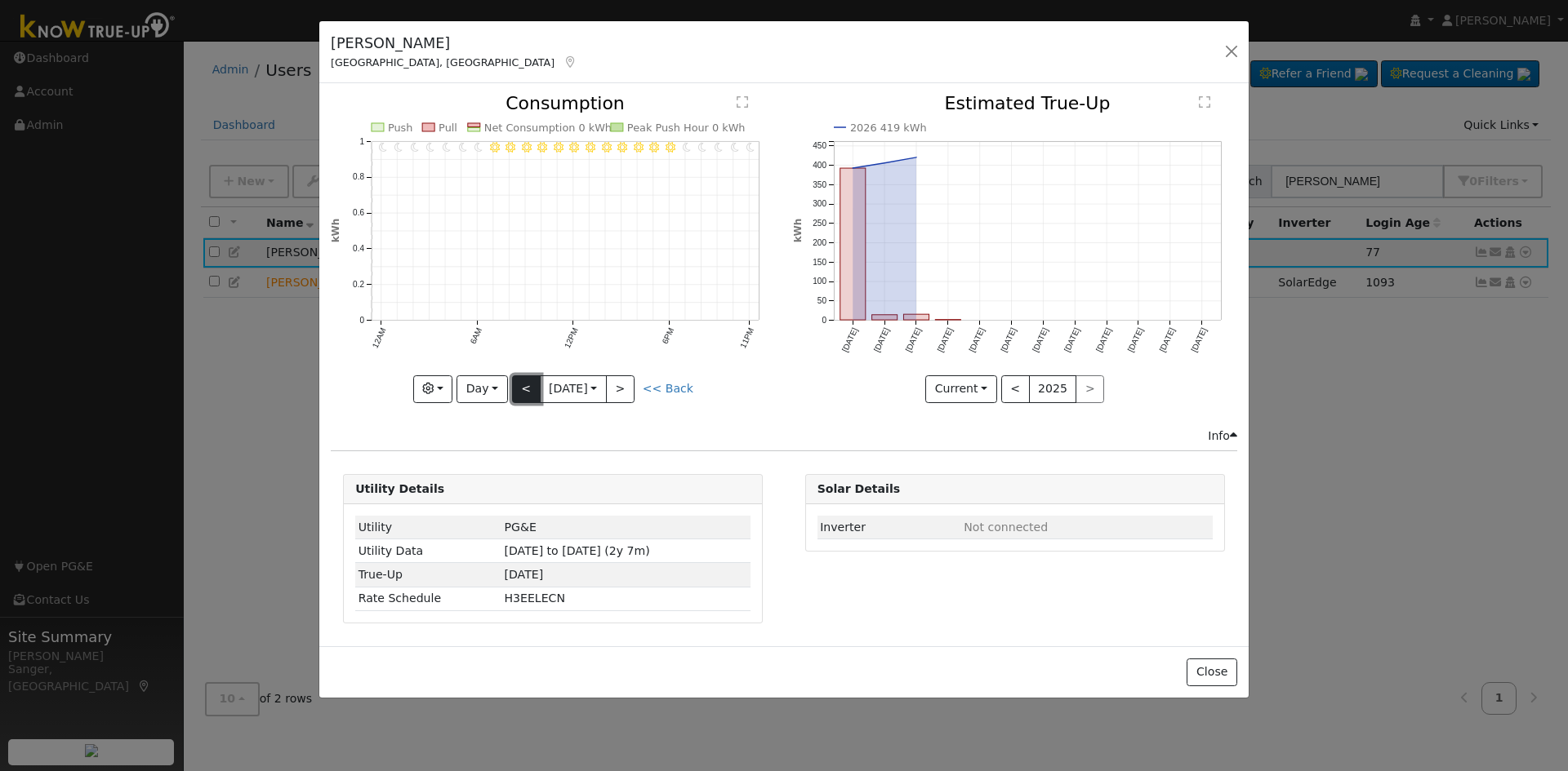
click at [518, 389] on button "<" at bounding box center [526, 389] width 29 height 28
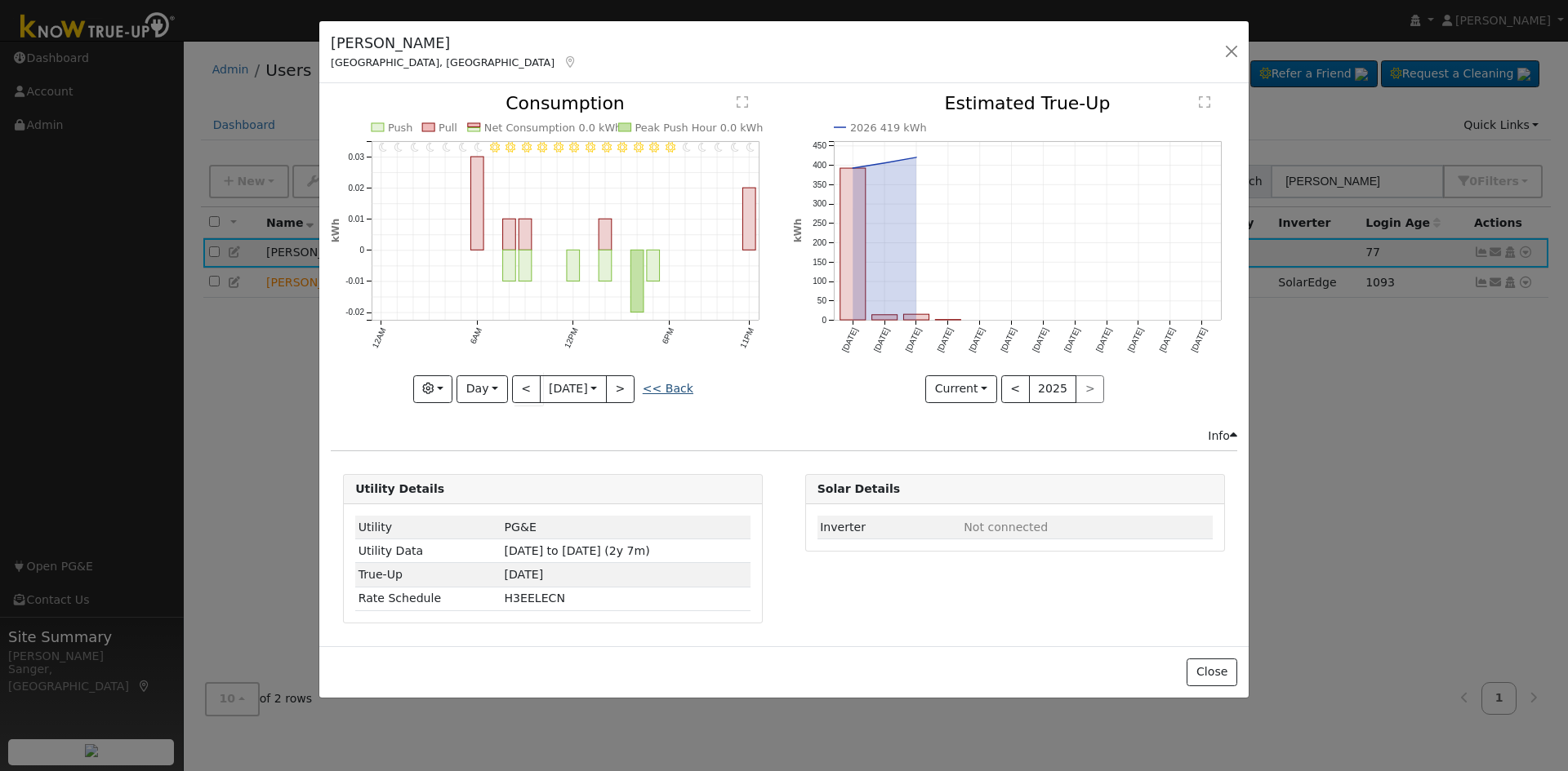
click at [674, 390] on link "<< Back" at bounding box center [667, 388] width 50 height 13
type input "2025-10-02"
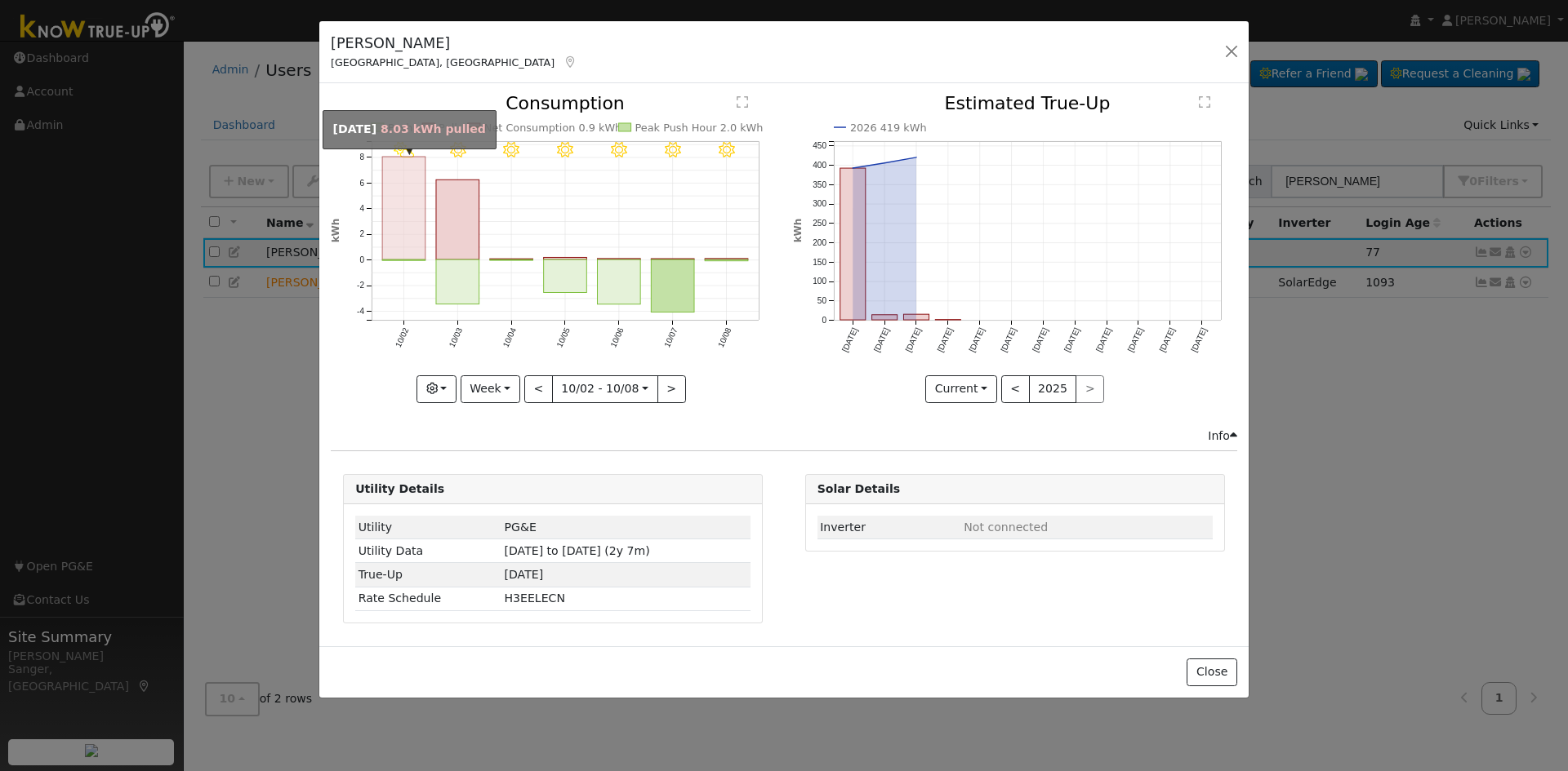
click at [413, 233] on rect "onclick=""" at bounding box center [404, 208] width 43 height 102
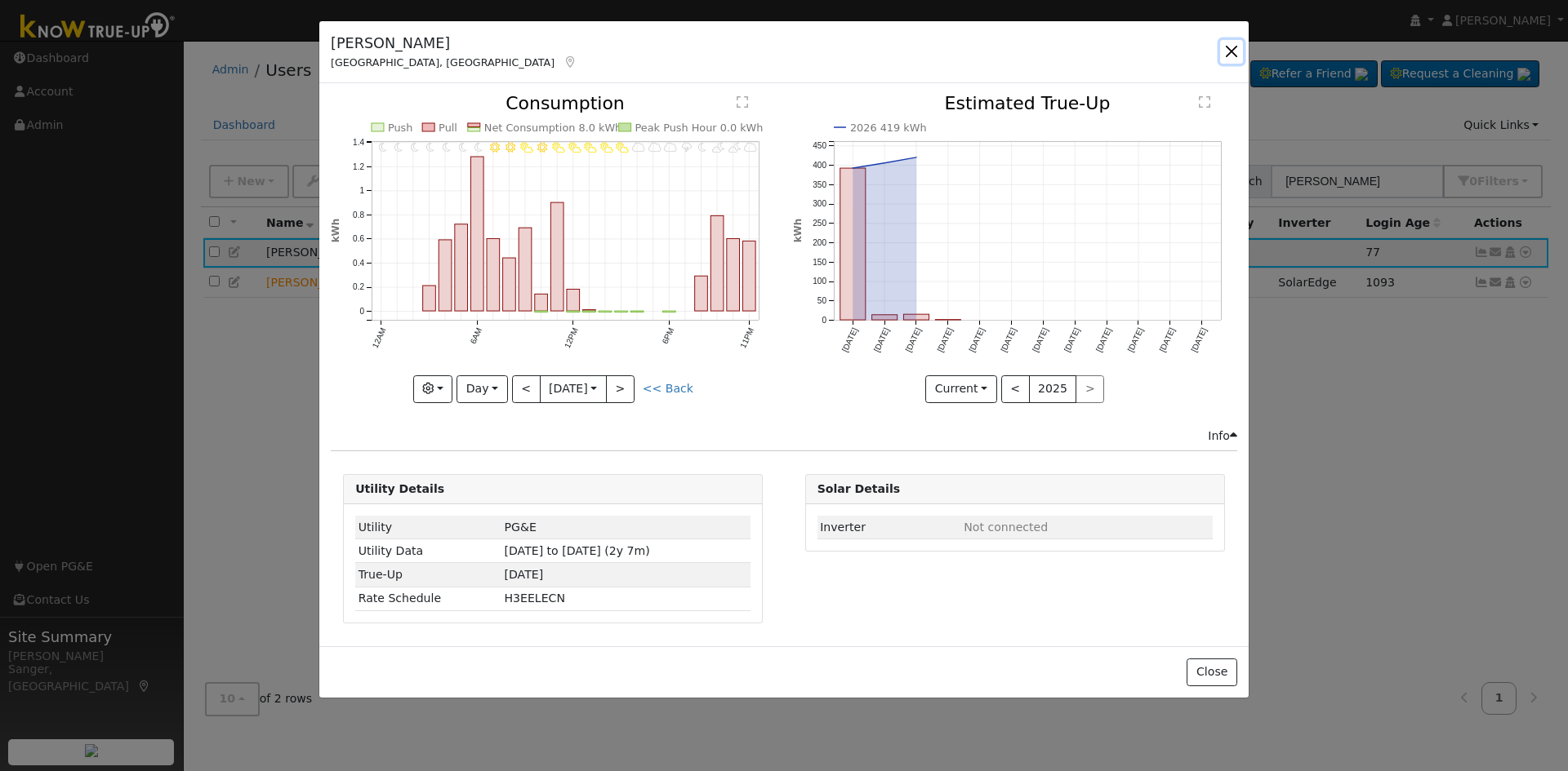
click at [1228, 45] on button "button" at bounding box center [1231, 51] width 23 height 23
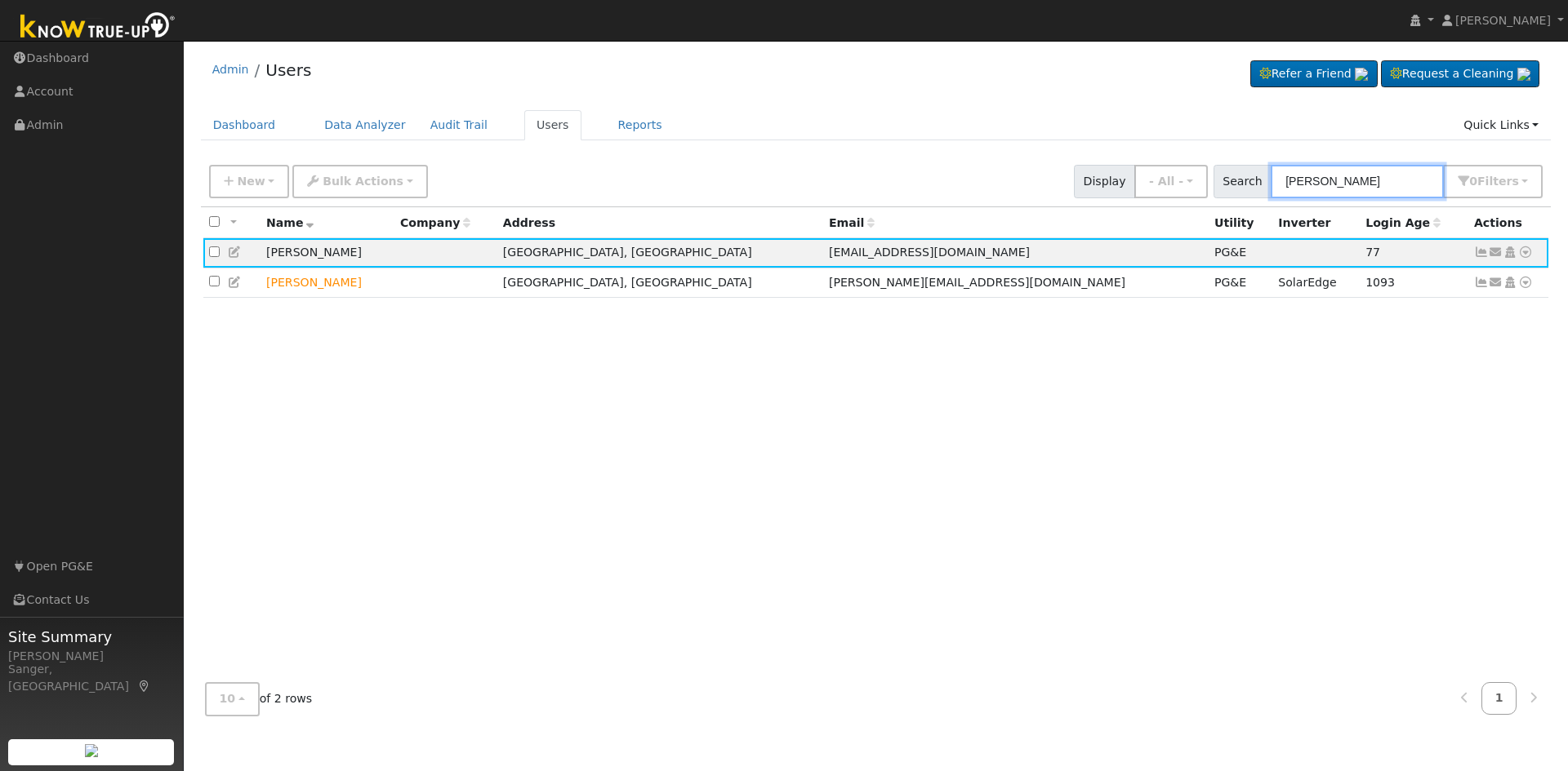
drag, startPoint x: 1389, startPoint y: 185, endPoint x: 1225, endPoint y: 184, distance: 164.0
click at [1225, 184] on div "Search John Gomez 0 Filter s My accounts Role Show - All - Show Leads Admin Bil…" at bounding box center [1378, 181] width 336 height 33
paste input "[PERSON_NAME] and [PERSON_NAME]"
type input "[PERSON_NAME] and [PERSON_NAME]"
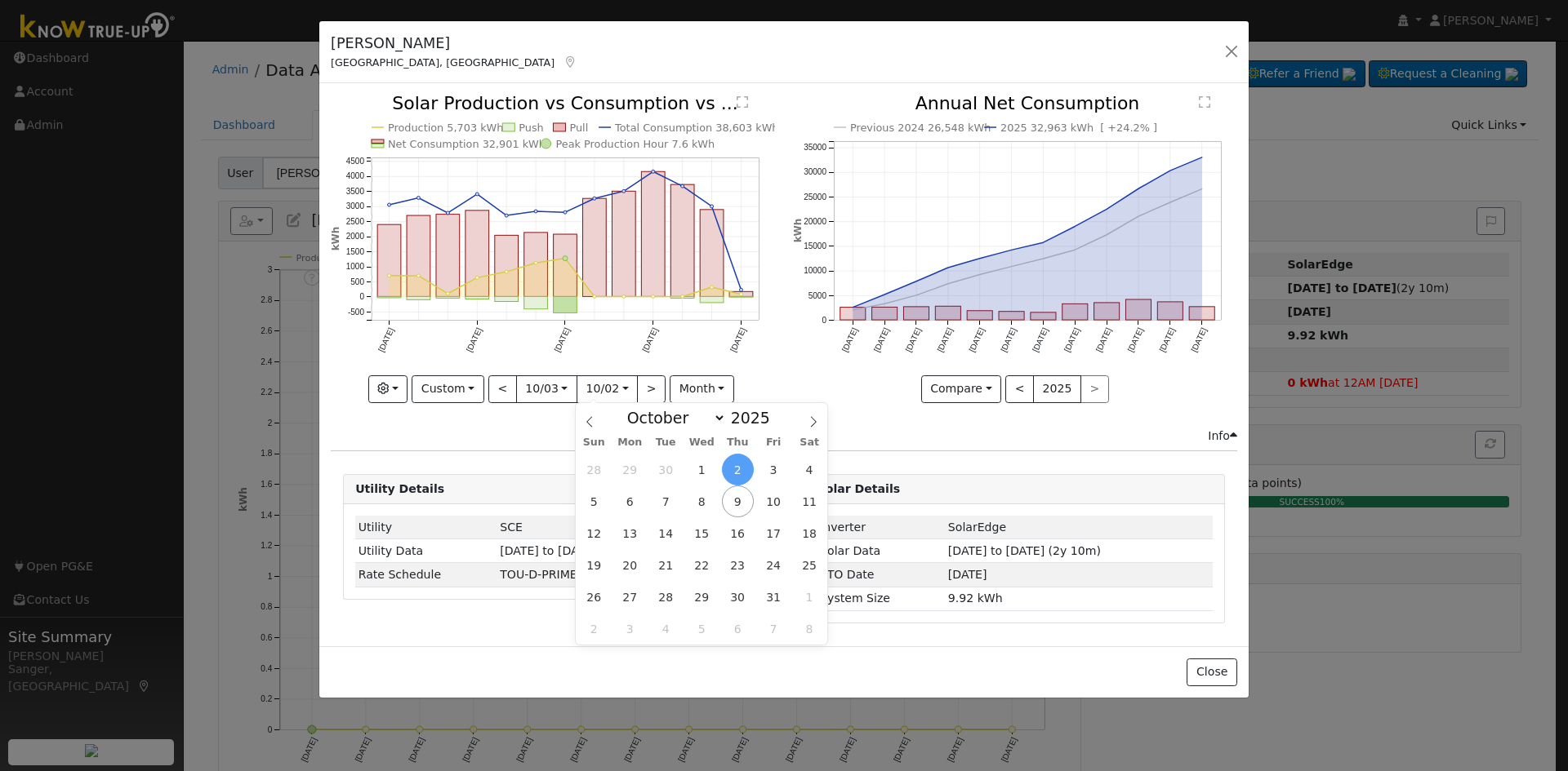
select select "9"
click at [1232, 49] on button "button" at bounding box center [1231, 51] width 23 height 23
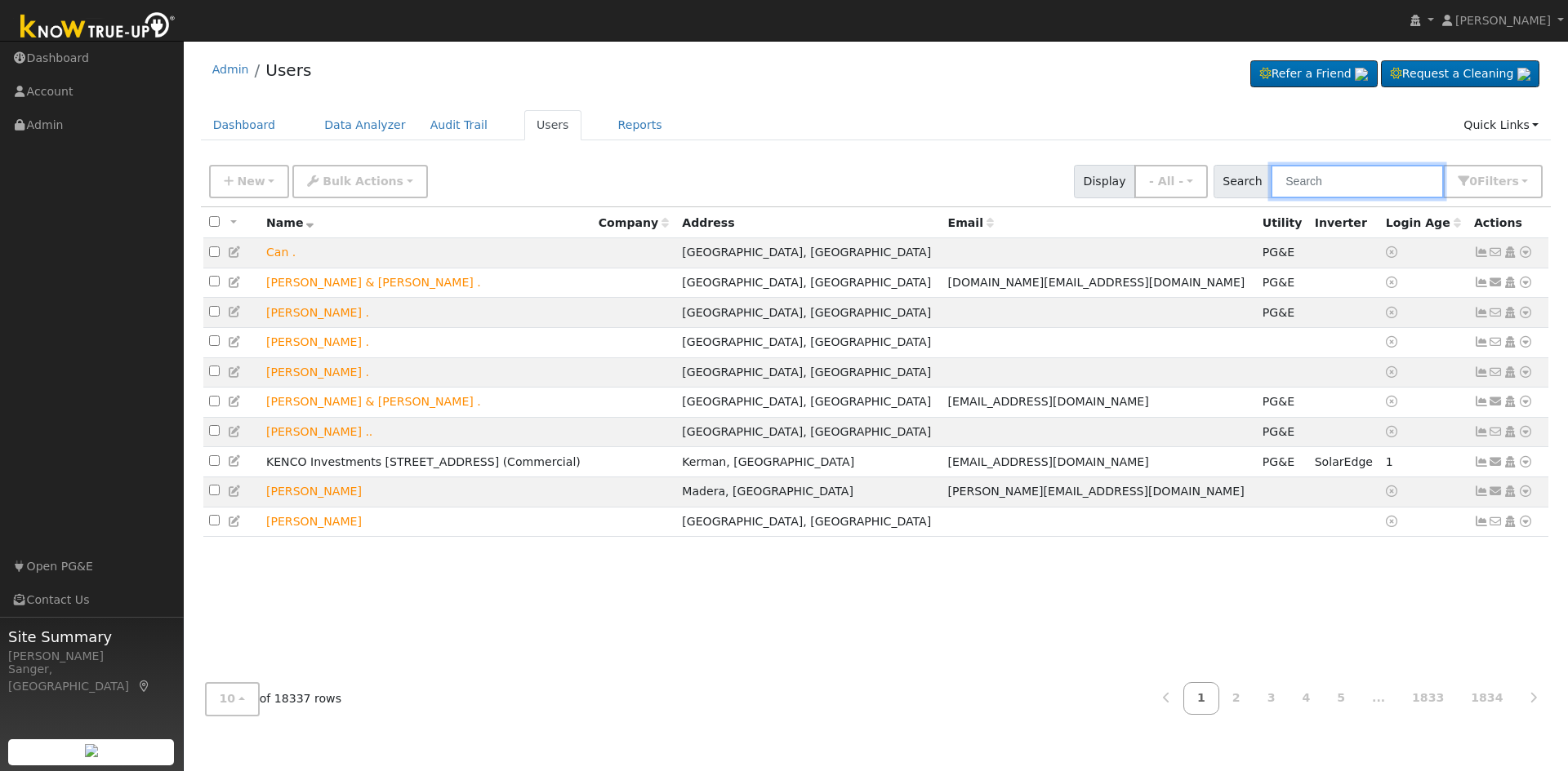
click at [1344, 182] on input "text" at bounding box center [1357, 181] width 173 height 33
paste input "[PERSON_NAME] and [PERSON_NAME]"
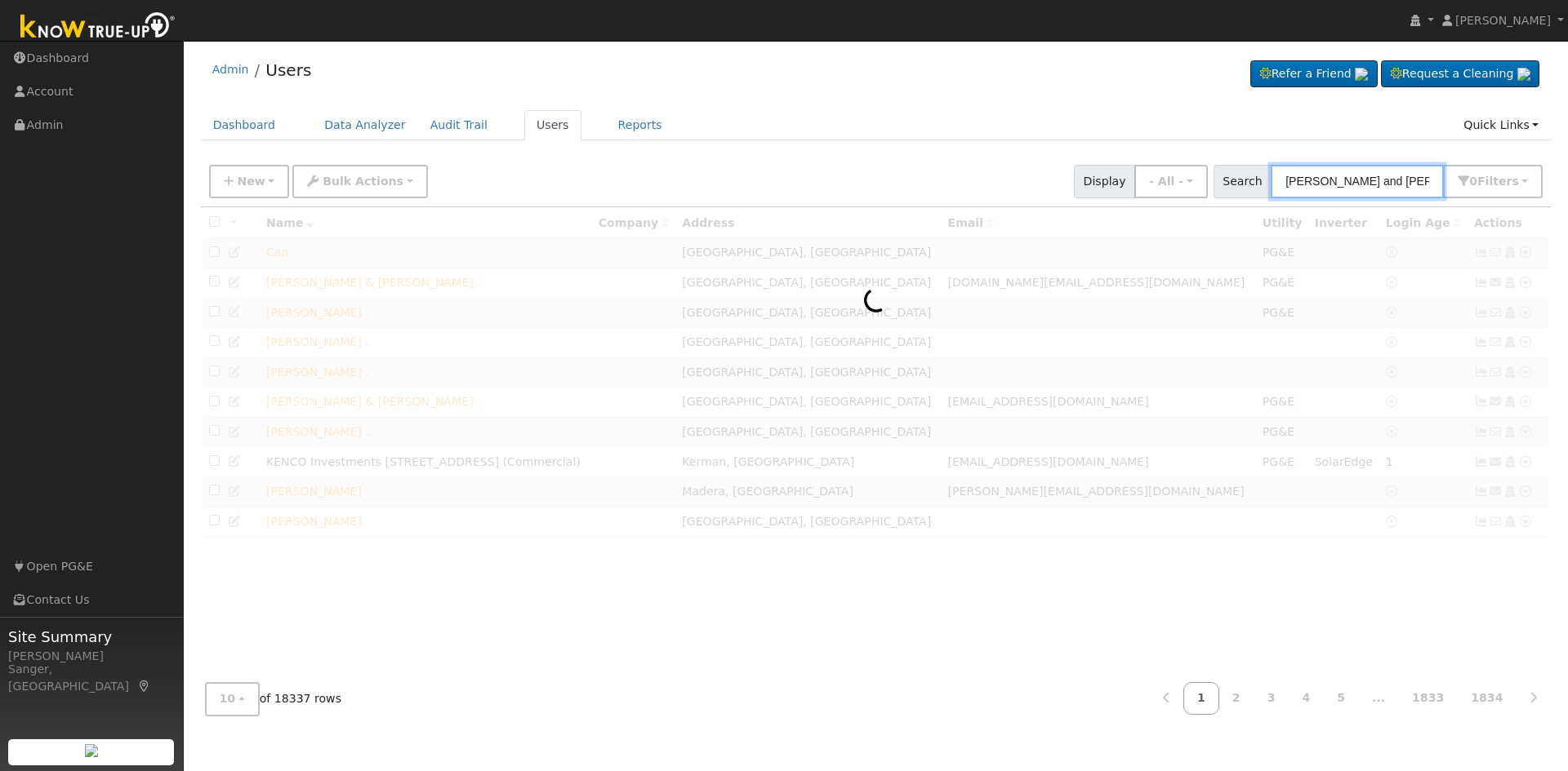
type input "[PERSON_NAME] and [PERSON_NAME]"
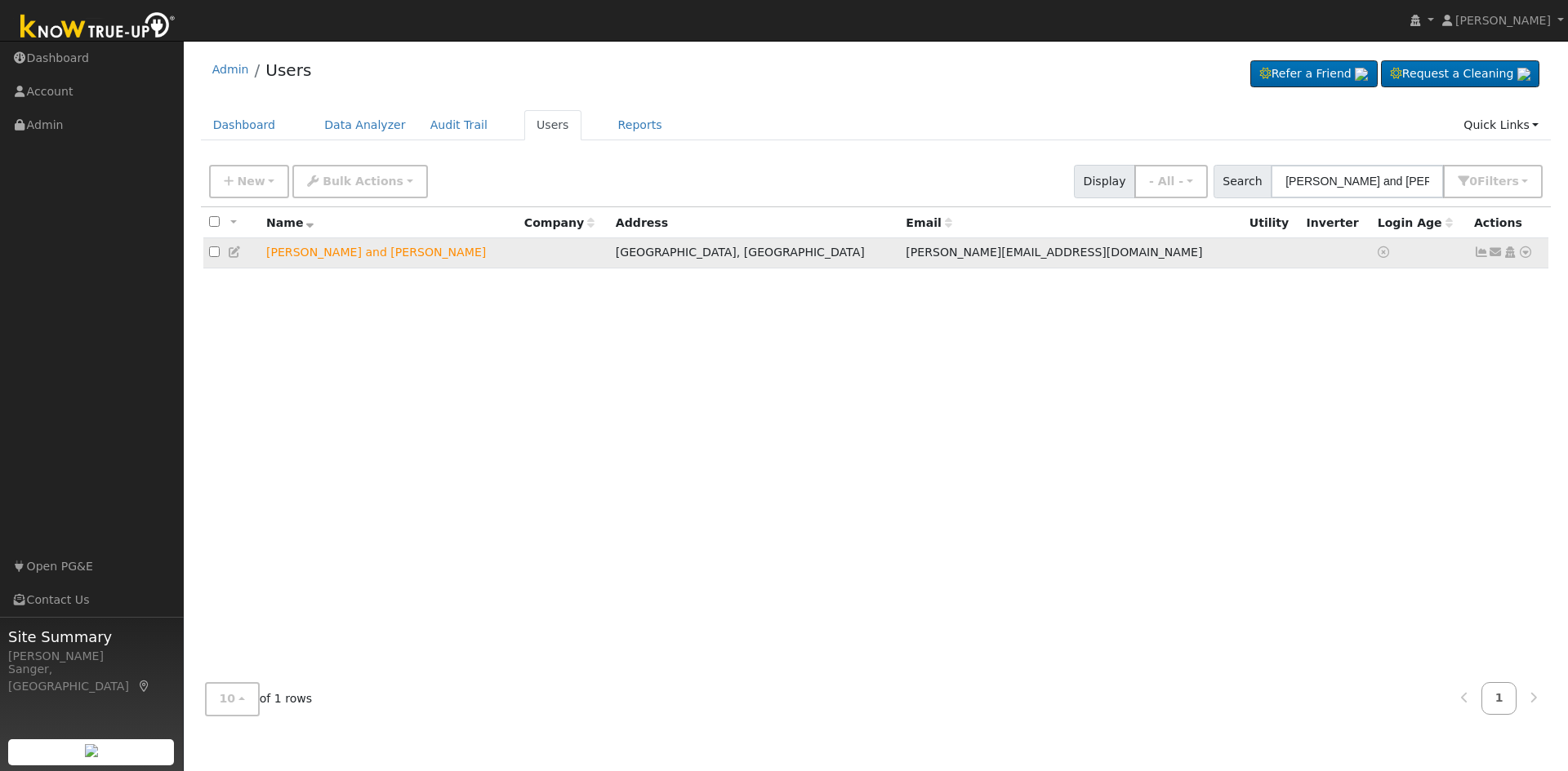
click at [1497, 254] on icon at bounding box center [1495, 252] width 15 height 12
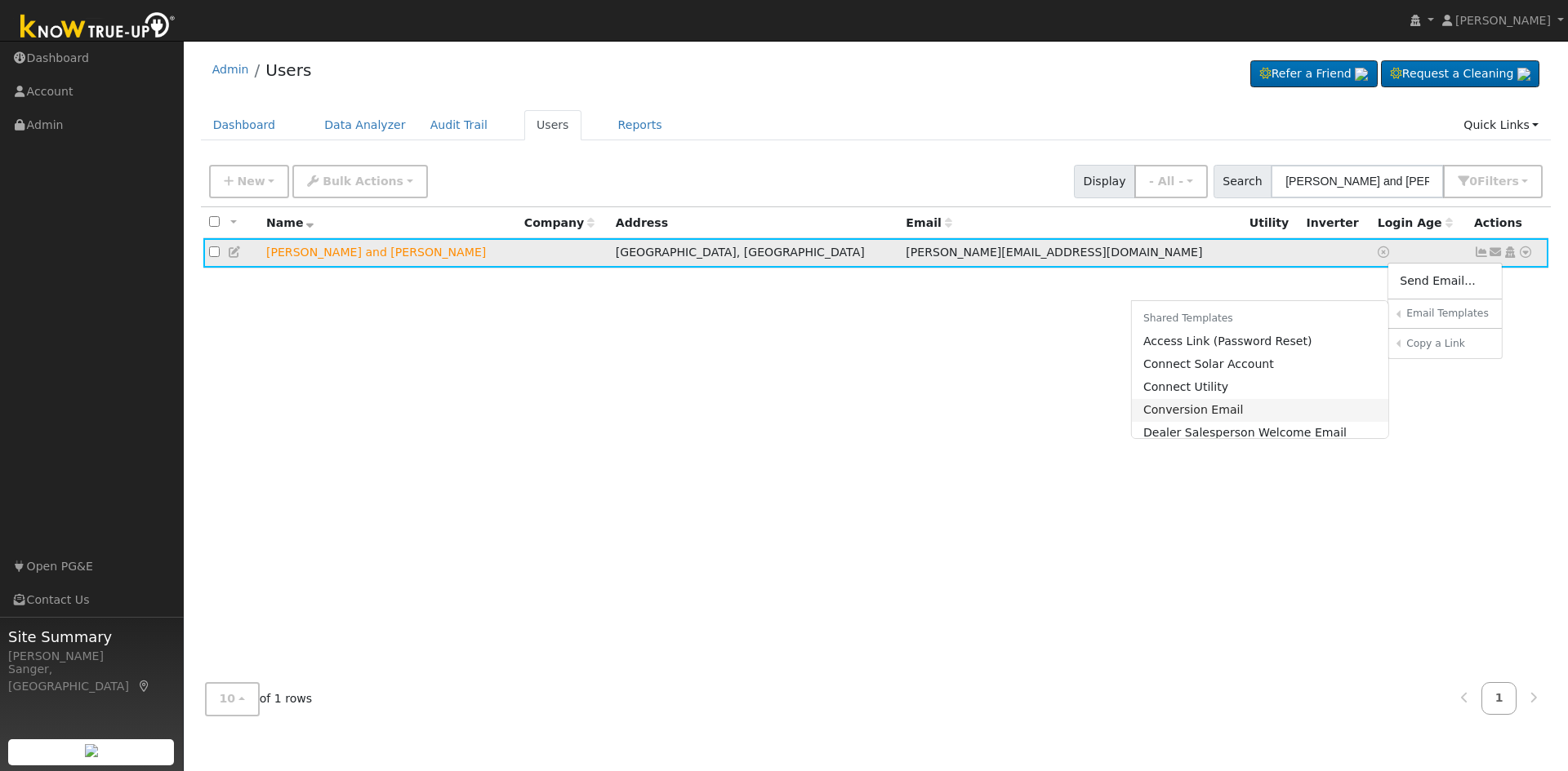
click at [1224, 415] on link "Conversion Email" at bounding box center [1260, 410] width 257 height 23
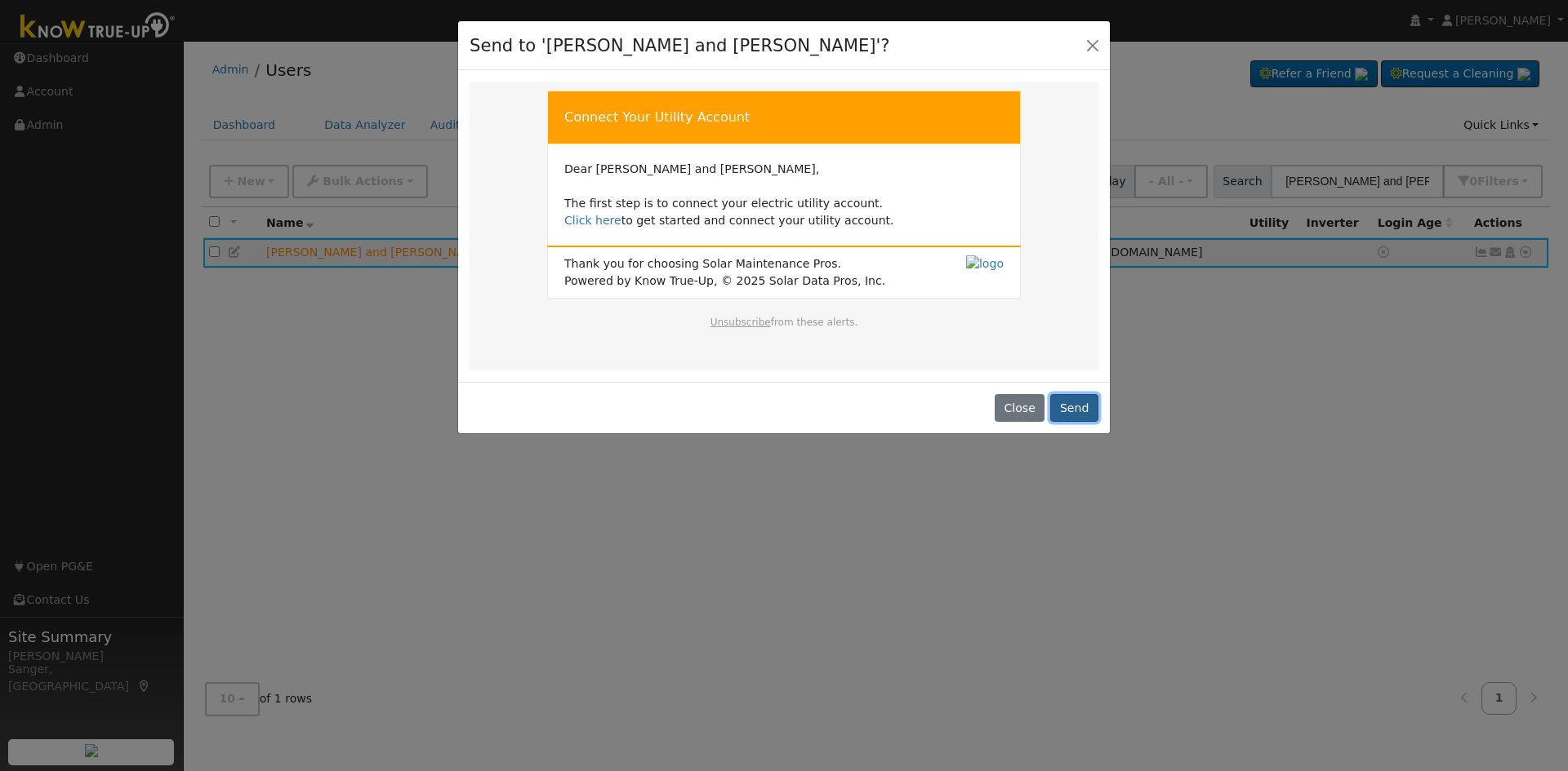
click at [1068, 404] on button "Send" at bounding box center [1074, 408] width 48 height 28
